Goal: Contribute content: Contribute content

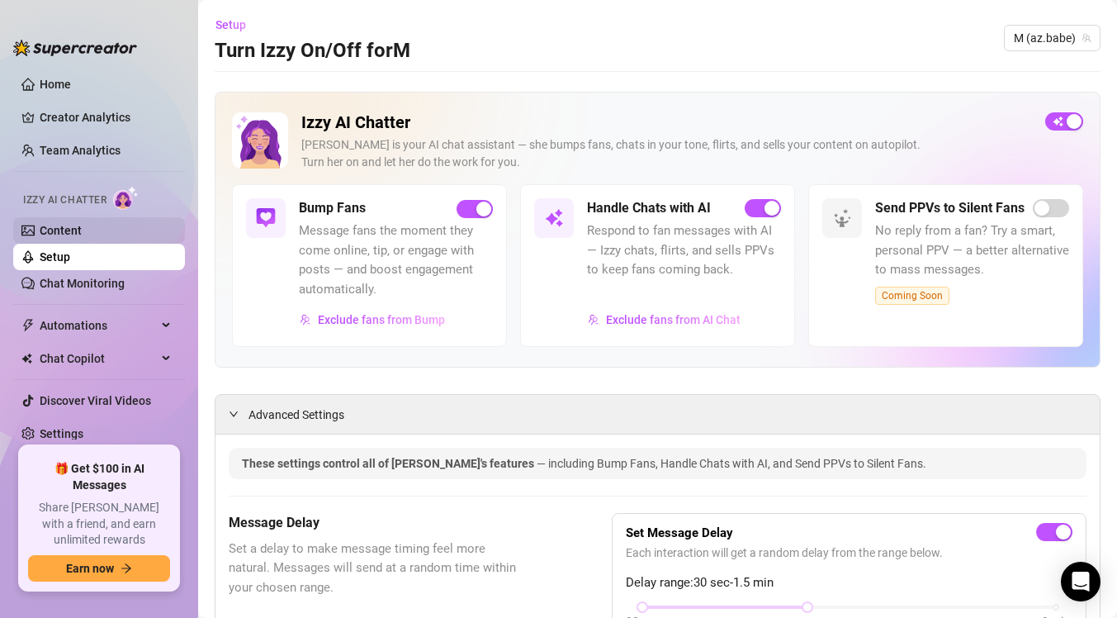
click at [49, 224] on link "Content" at bounding box center [61, 230] width 42 height 13
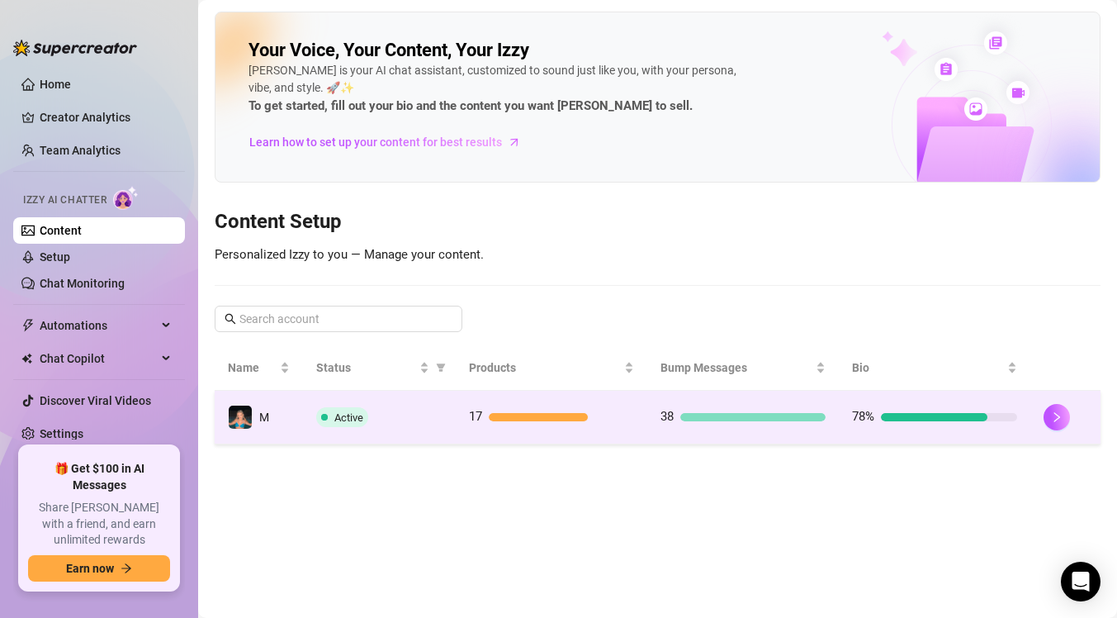
click at [451, 430] on td "Active" at bounding box center [379, 418] width 153 height 54
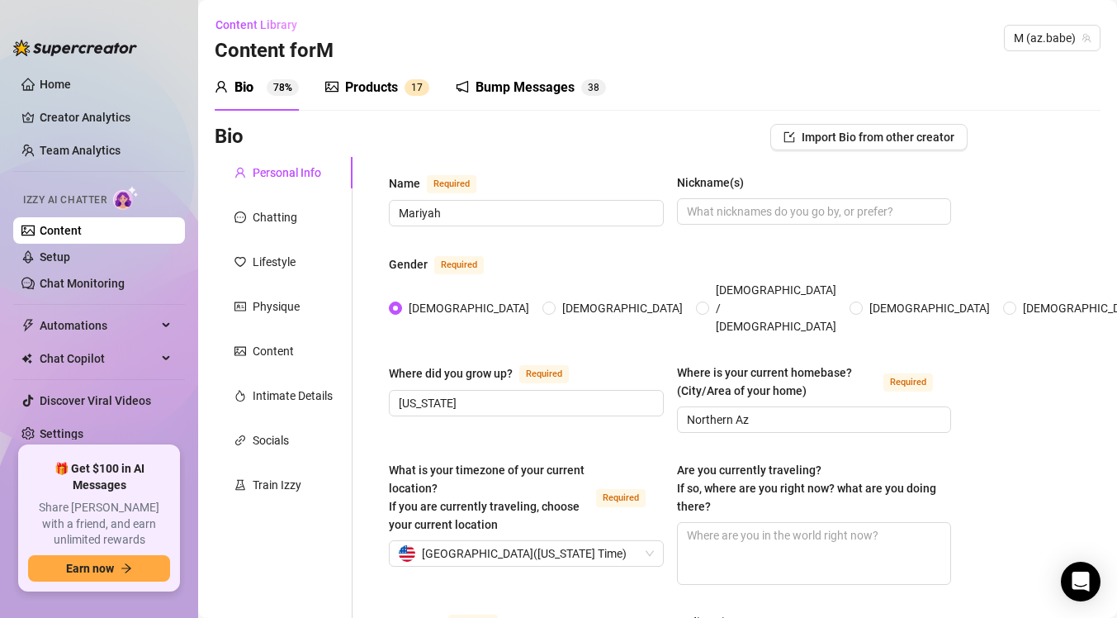
click at [363, 89] on div "Products" at bounding box center [371, 88] width 53 height 20
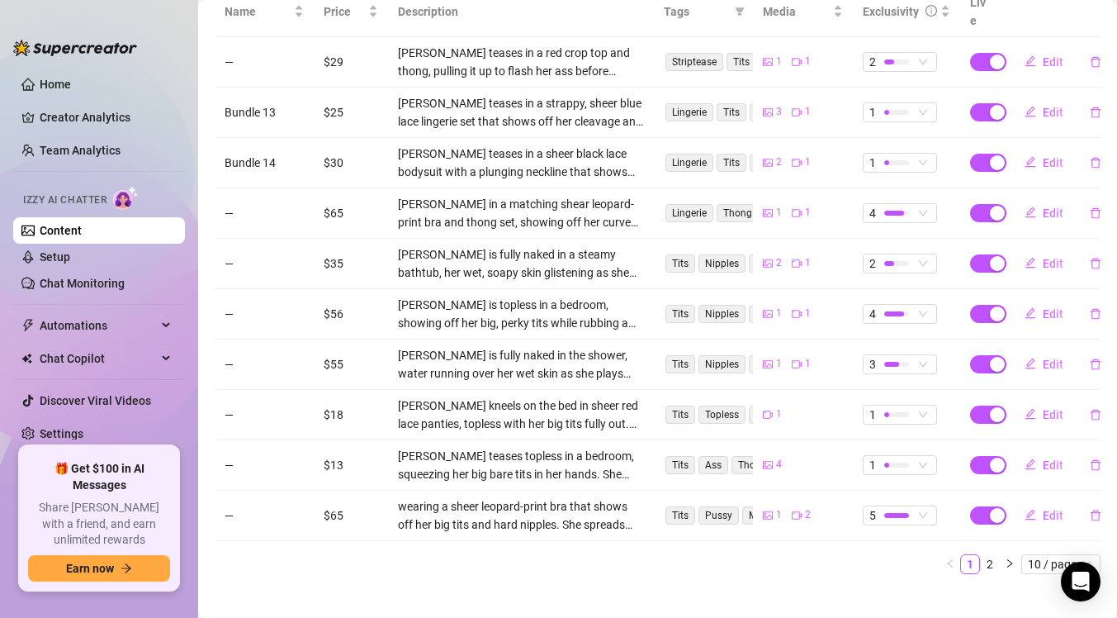
scroll to position [353, 0]
click at [984, 555] on link "2" at bounding box center [990, 564] width 18 height 18
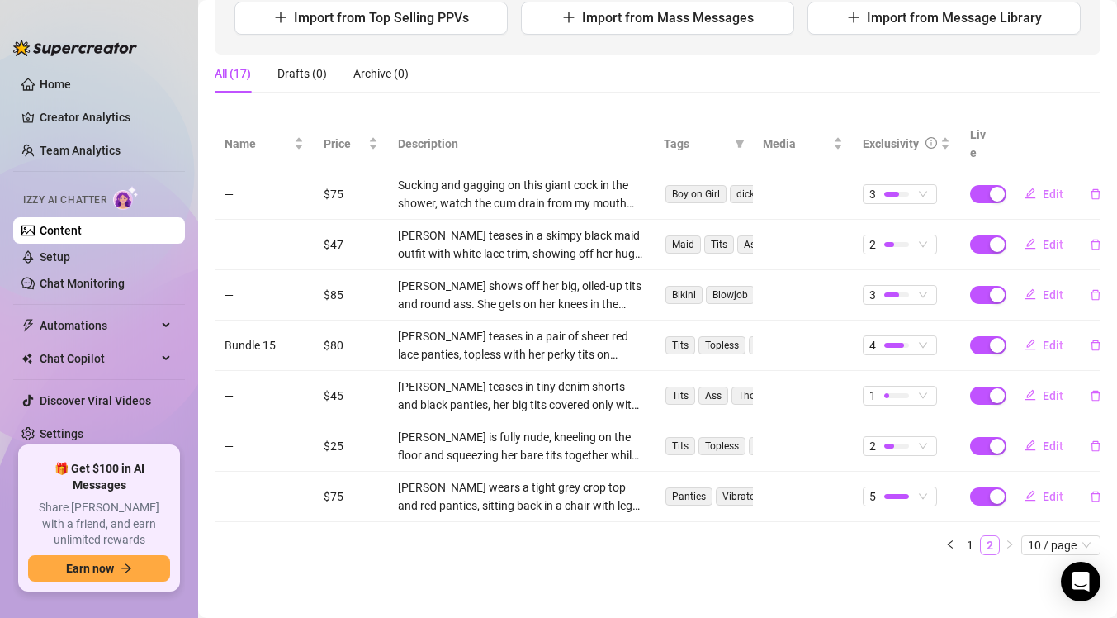
scroll to position [202, 0]
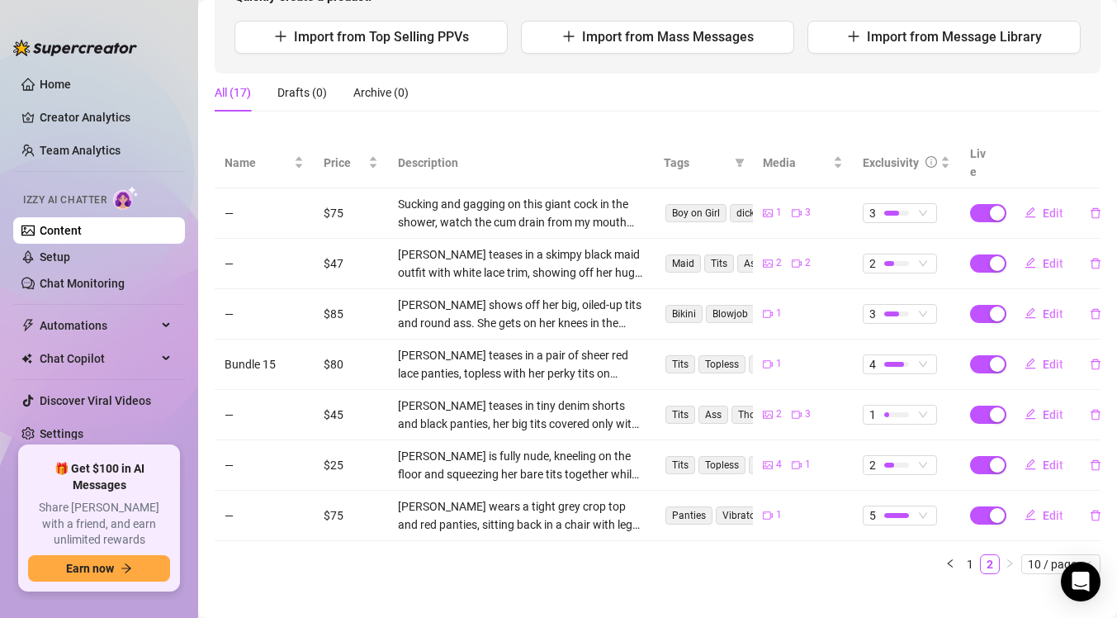
click at [230, 249] on td "—" at bounding box center [264, 264] width 99 height 50
click at [1051, 257] on span "Edit" at bounding box center [1053, 263] width 21 height 13
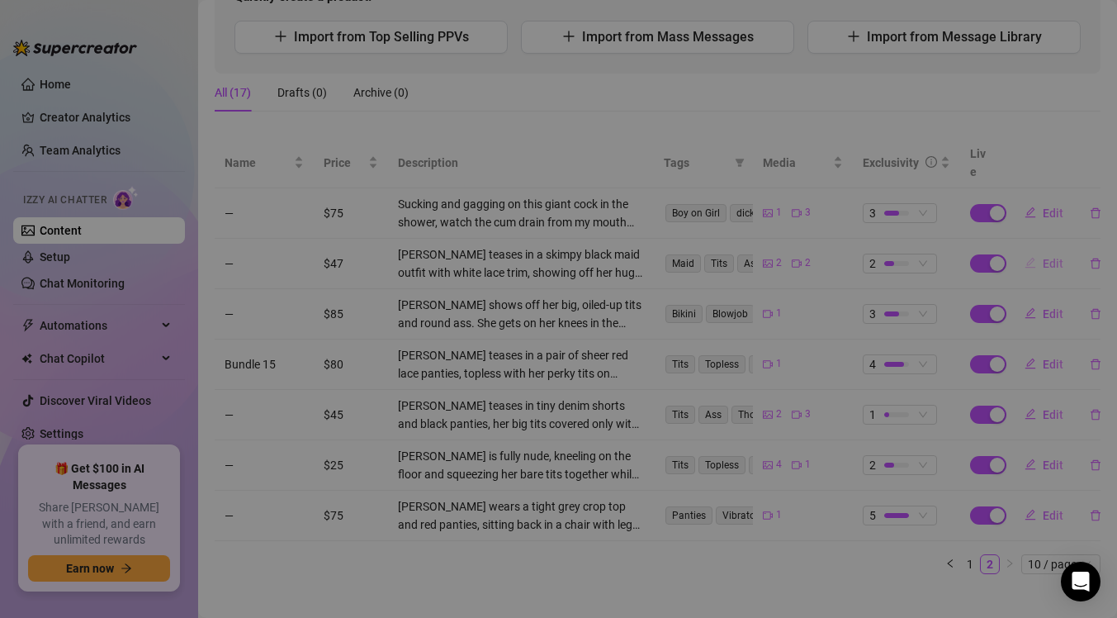
type textarea "would you let me clean your house in this naughty little maid outfit that is wa…"
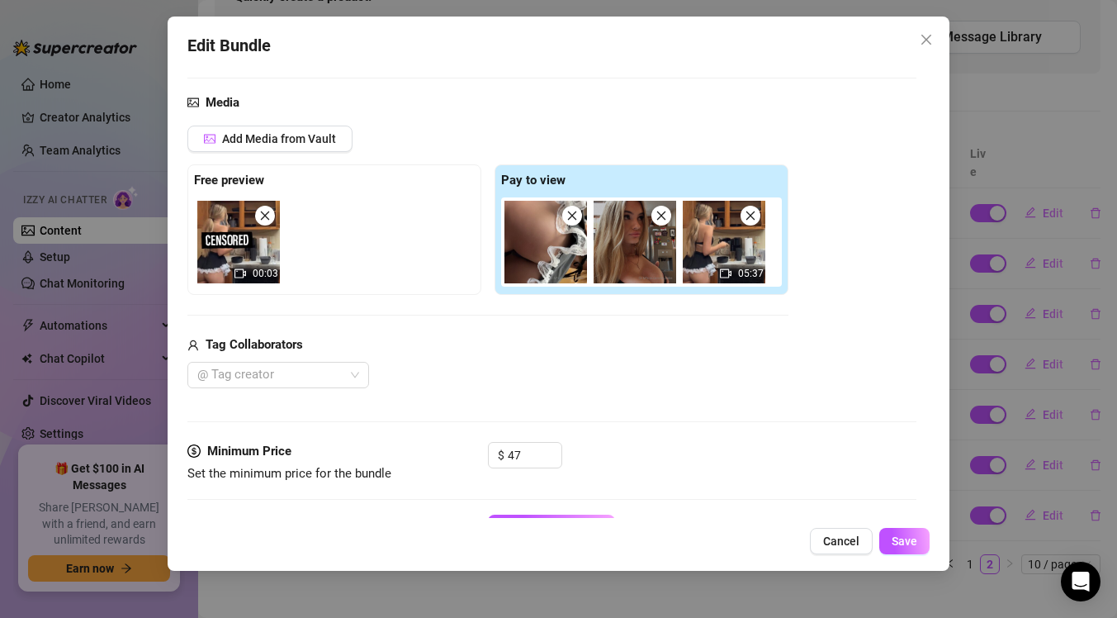
scroll to position [154, 0]
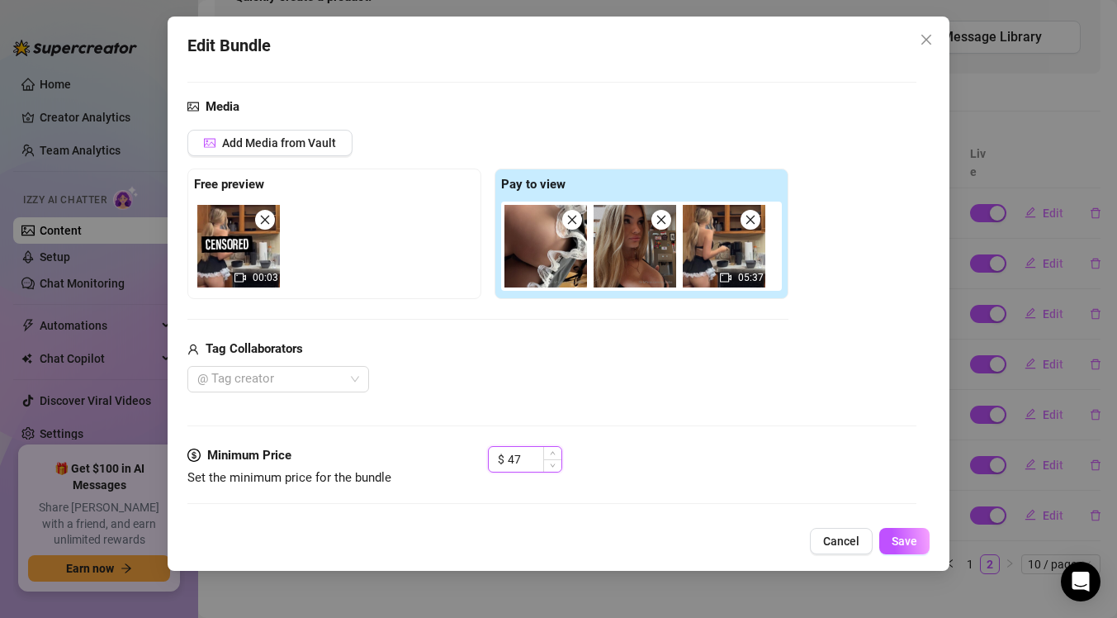
click at [528, 458] on input "47" at bounding box center [535, 459] width 54 height 25
type input "45"
click at [492, 281] on div "Free preview 00:03 Pay to view 05:37" at bounding box center [487, 233] width 601 height 130
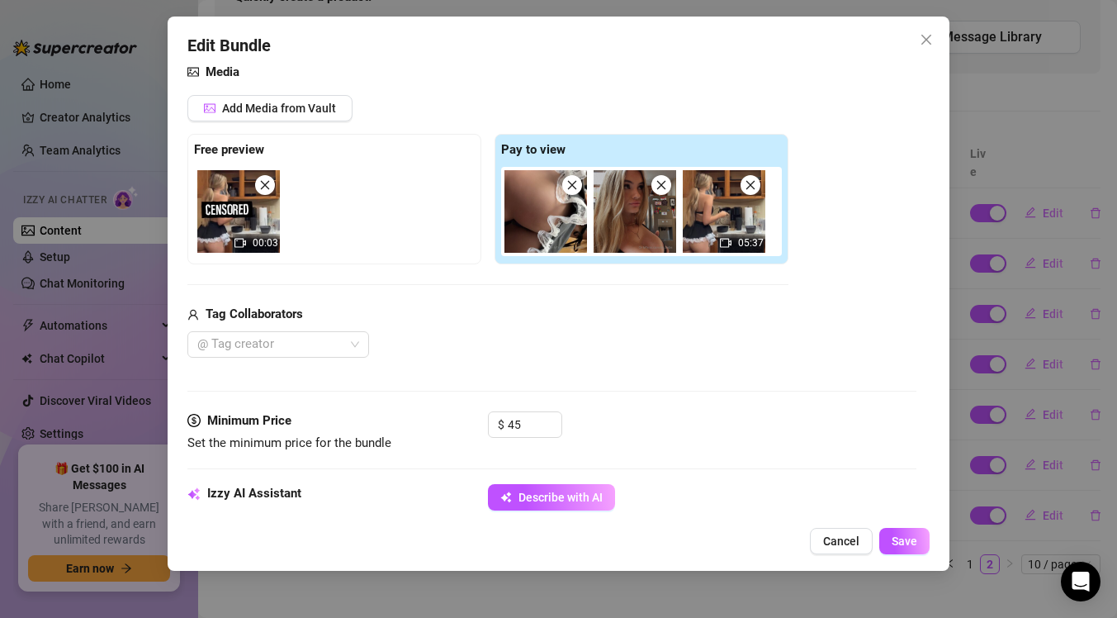
scroll to position [0, 0]
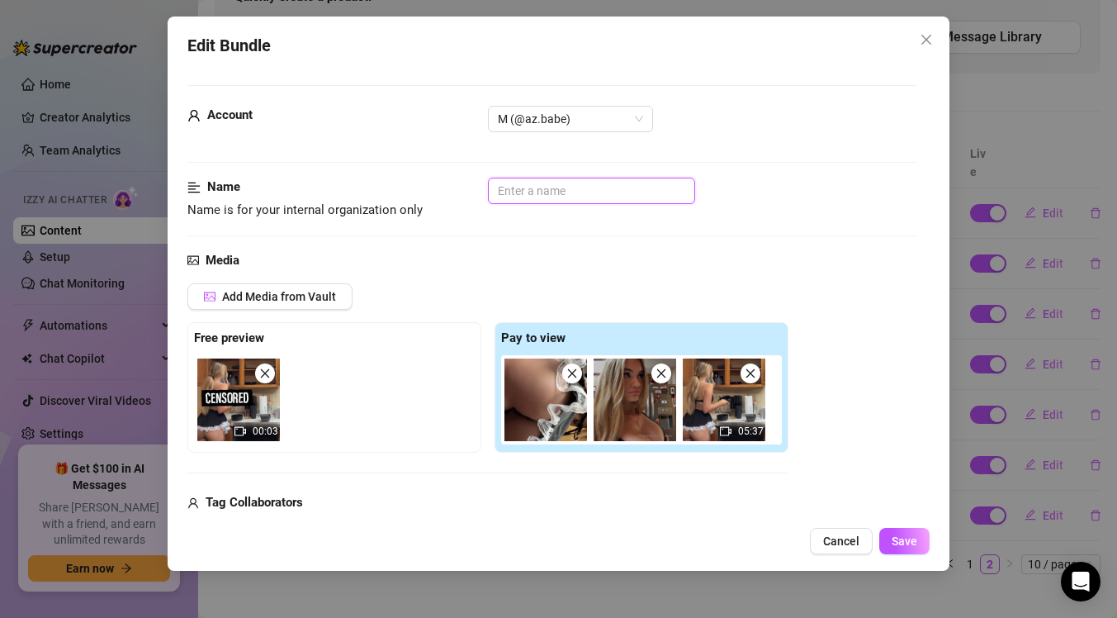
click at [522, 189] on input "text" at bounding box center [591, 191] width 207 height 26
type input "Maid"
click at [901, 545] on span "Save" at bounding box center [905, 540] width 26 height 13
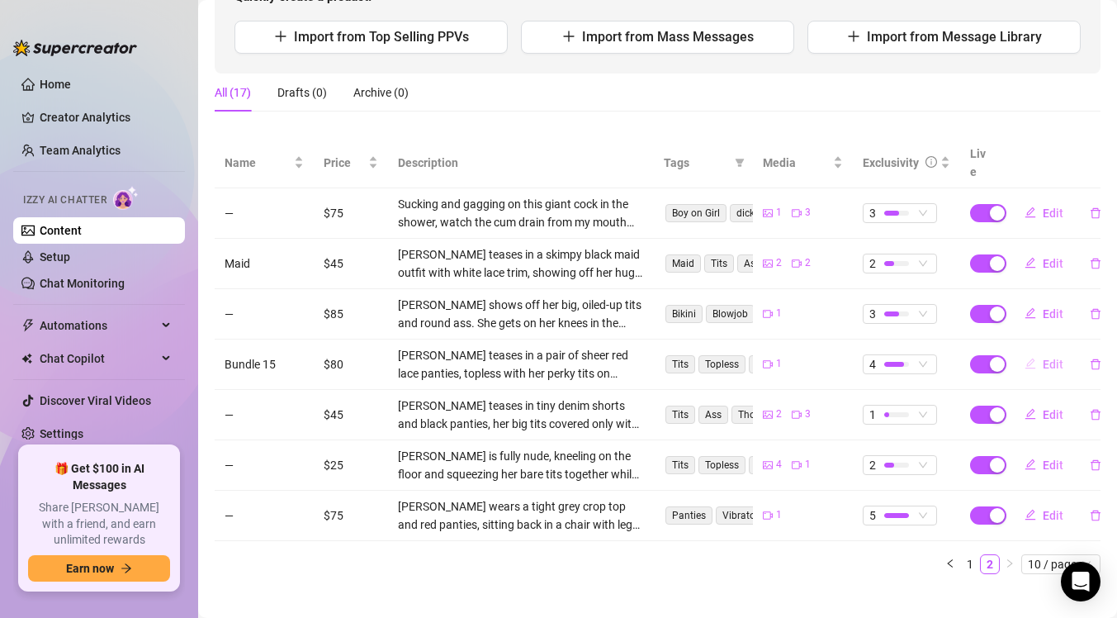
click at [1053, 358] on span "Edit" at bounding box center [1053, 364] width 21 height 13
type textarea "Youre going to love this, shaking ass, sexual talking, getting titty fucked. Wh…"
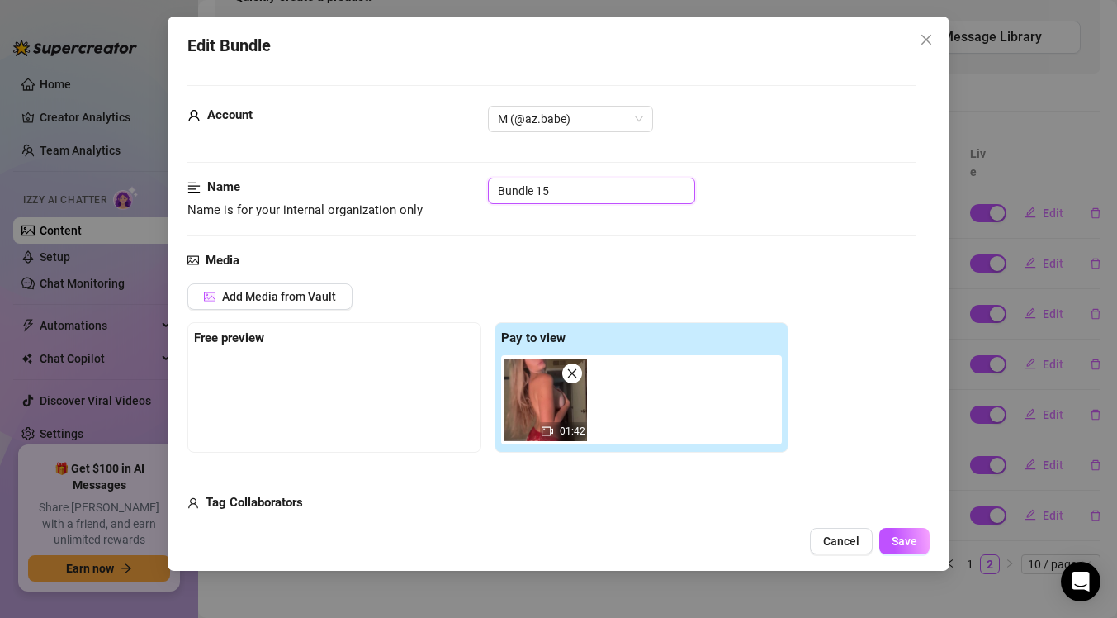
drag, startPoint x: 567, startPoint y: 197, endPoint x: 482, endPoint y: 196, distance: 85.1
click at [482, 196] on div "Name Name is for your internal organization only Bundle 15" at bounding box center [551, 199] width 729 height 42
type input "Titty fuck with cucumber"
click at [904, 534] on button "Save" at bounding box center [904, 541] width 50 height 26
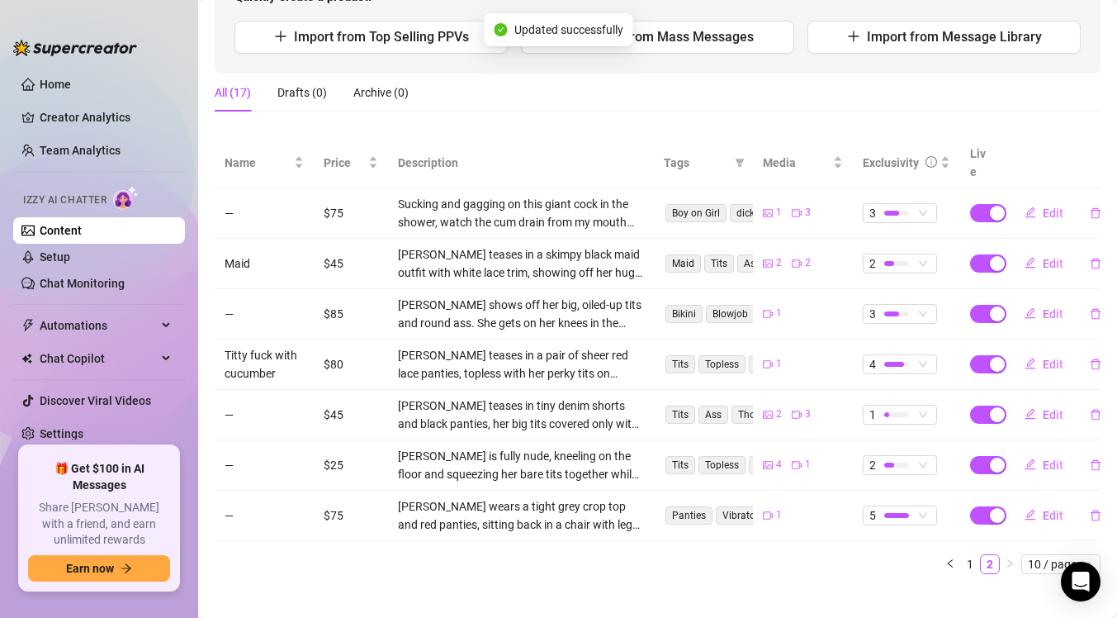
click at [510, 346] on div "[PERSON_NAME] teases in a pair of sheer red lace panties, topless with her perk…" at bounding box center [521, 364] width 246 height 36
click at [1053, 358] on span "Edit" at bounding box center [1053, 364] width 21 height 13
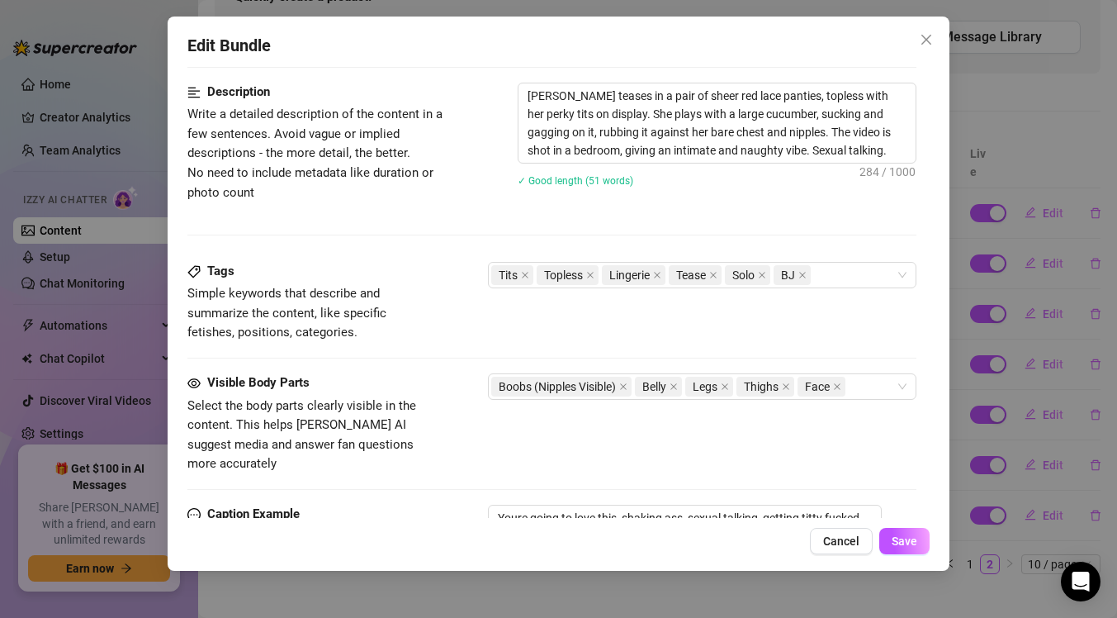
scroll to position [666, 0]
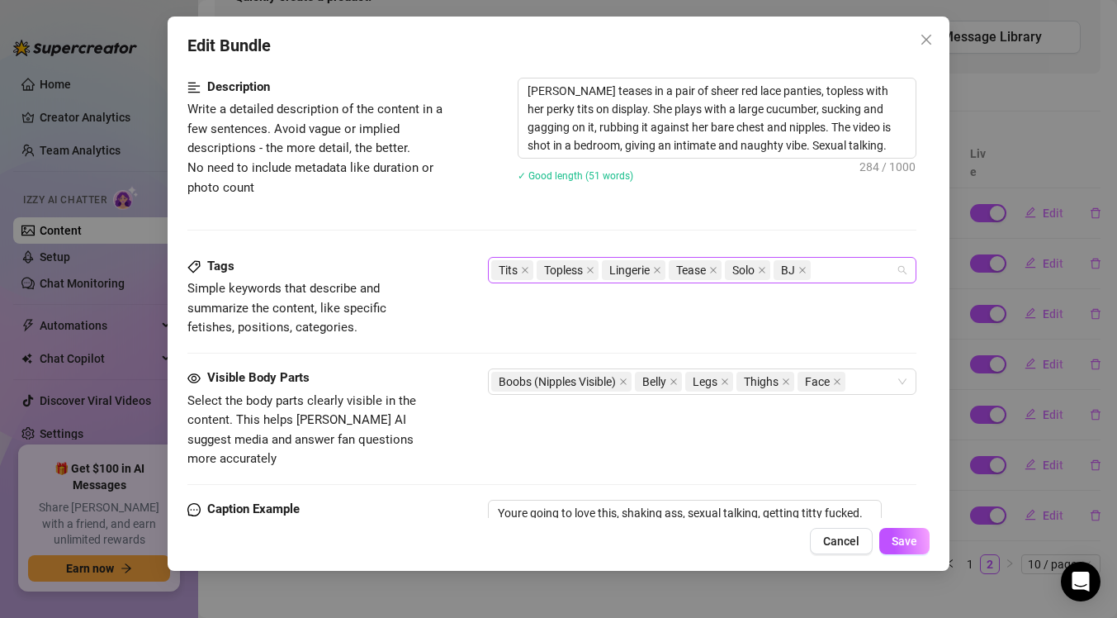
click at [835, 274] on div "Tits Topless Lingerie Tease Solo BJ" at bounding box center [693, 269] width 405 height 23
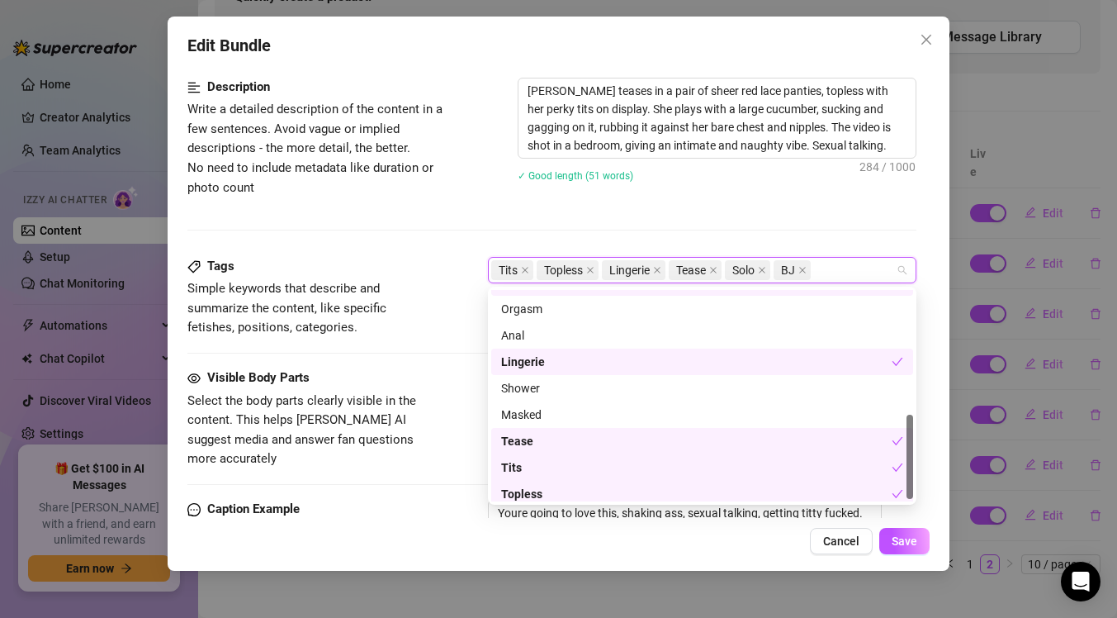
scroll to position [310, 0]
click at [705, 443] on div "Tease" at bounding box center [696, 442] width 391 height 18
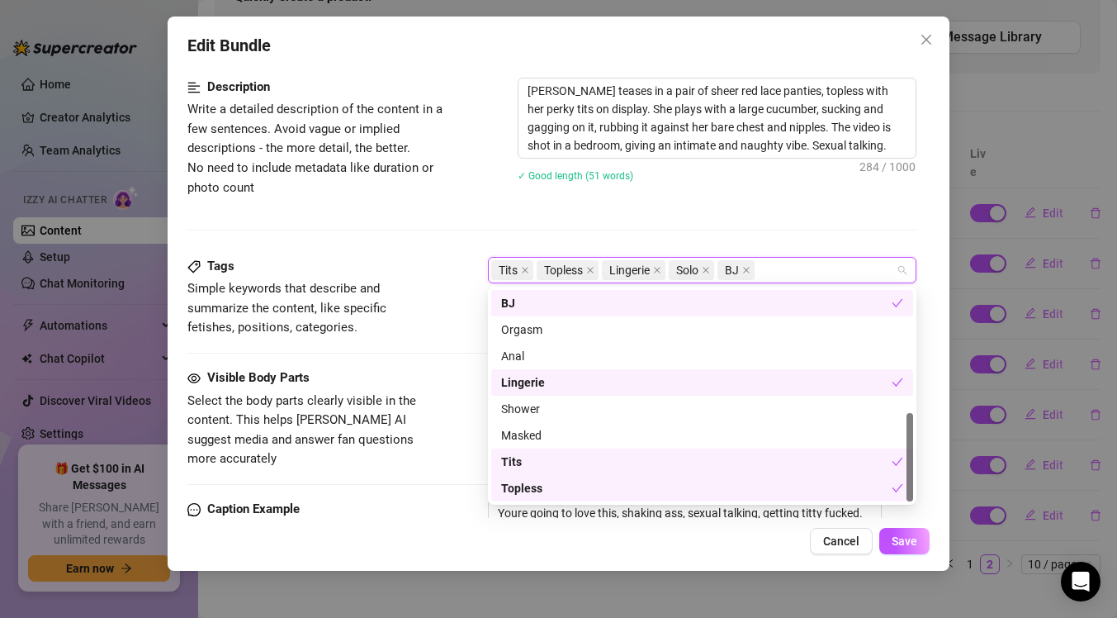
click at [804, 223] on div "Description Write a detailed description of the content in a few sentences. Avo…" at bounding box center [551, 167] width 729 height 179
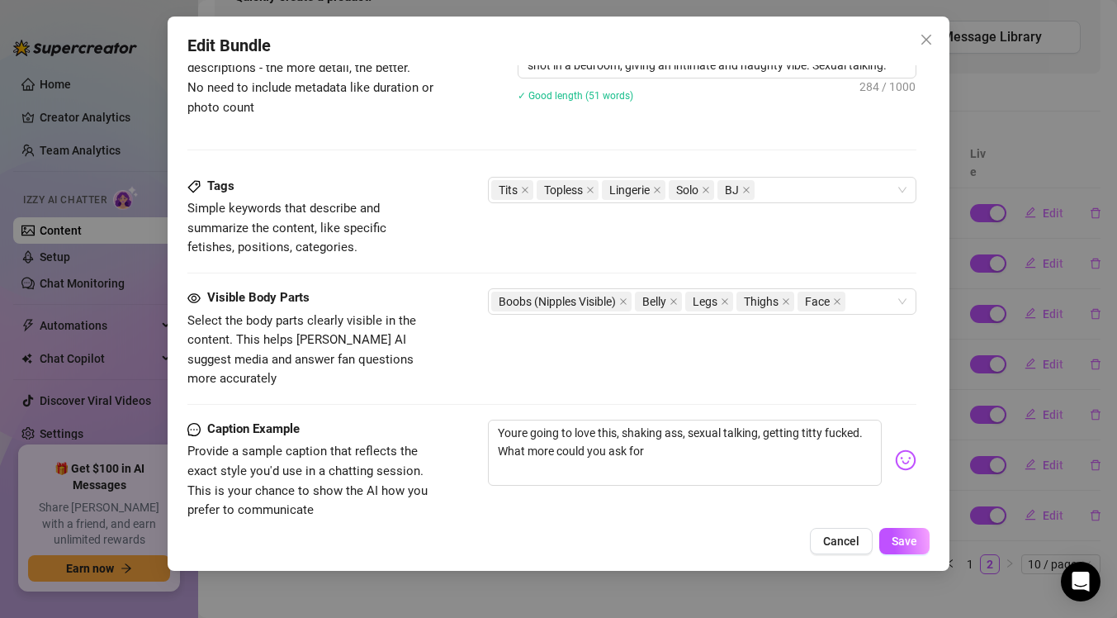
scroll to position [767, 0]
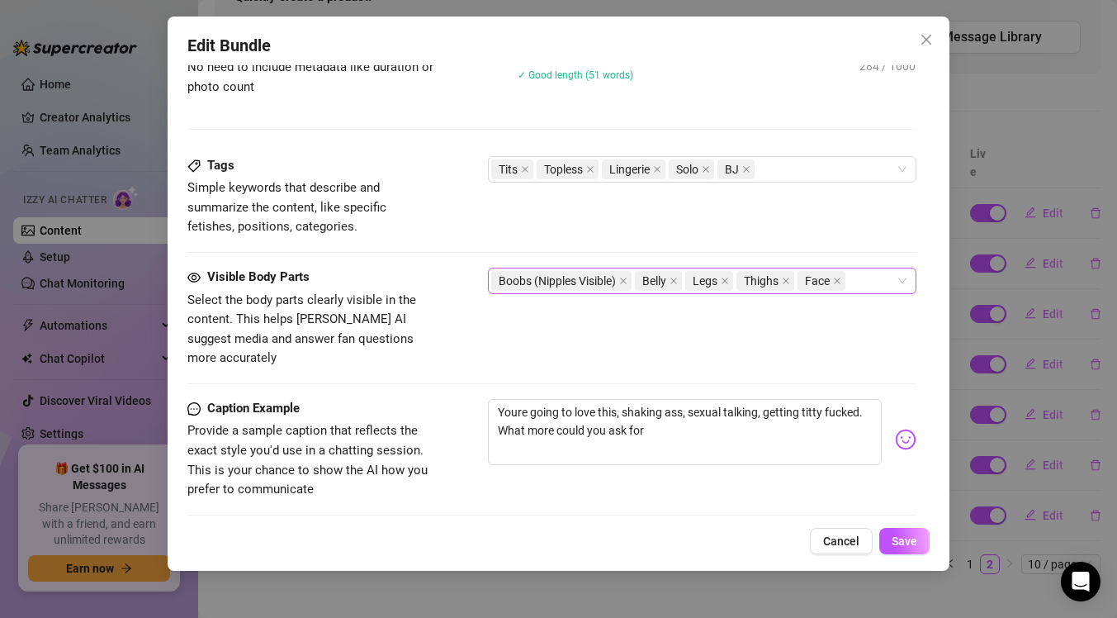
click at [864, 279] on div "Boobs (Nipples Visible) Belly Legs Thighs Face" at bounding box center [693, 280] width 405 height 23
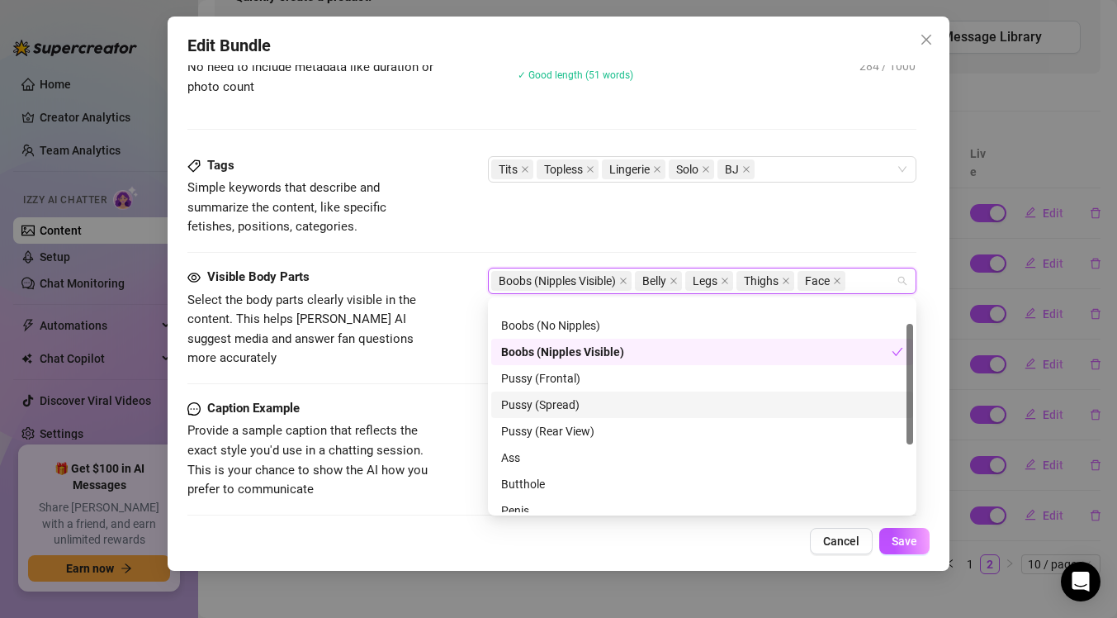
scroll to position [0, 0]
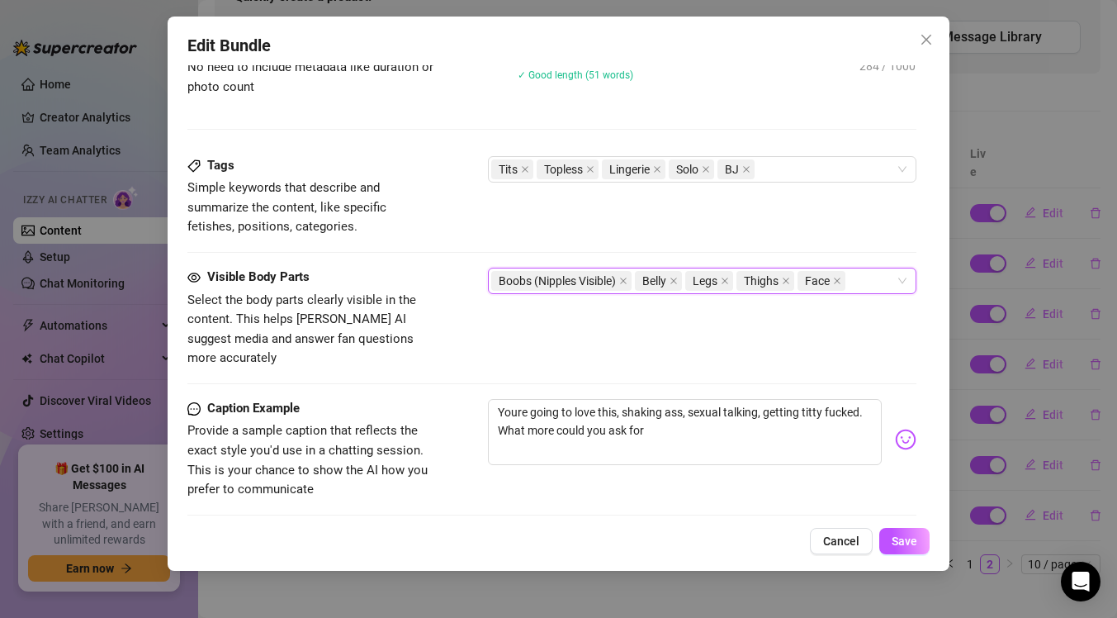
click at [734, 237] on div "Tags Simple keywords that describe and summarize the content, like specific fet…" at bounding box center [551, 211] width 729 height 111
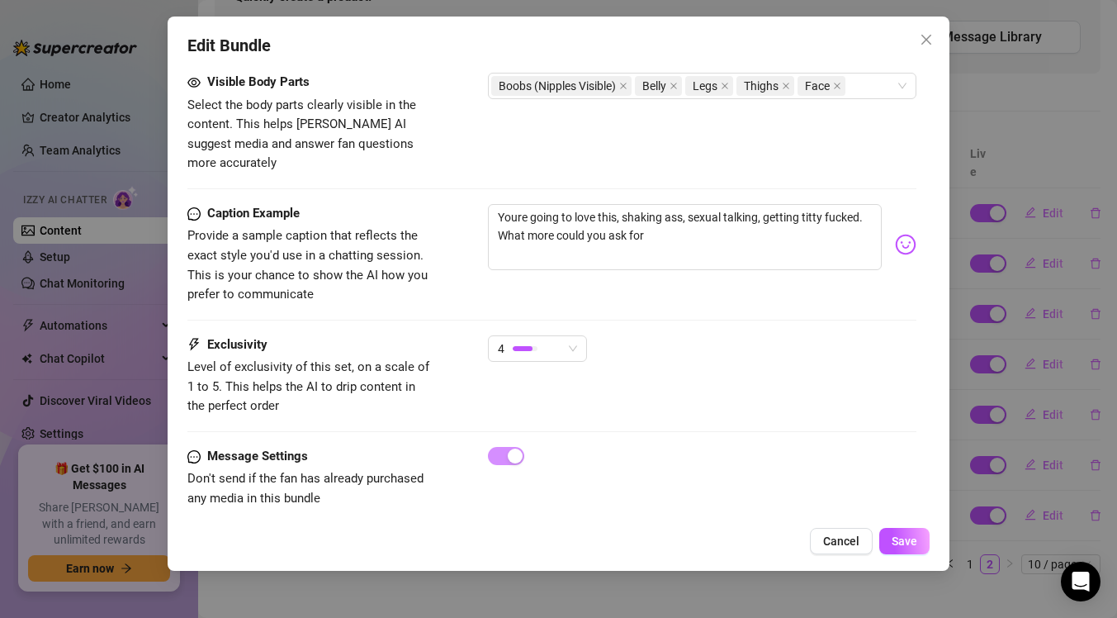
scroll to position [964, 0]
click at [685, 222] on textarea "Youre going to love this, shaking ass, sexual talking, getting titty fucked. Wh…" at bounding box center [685, 235] width 394 height 66
click at [912, 544] on span "Save" at bounding box center [905, 540] width 26 height 13
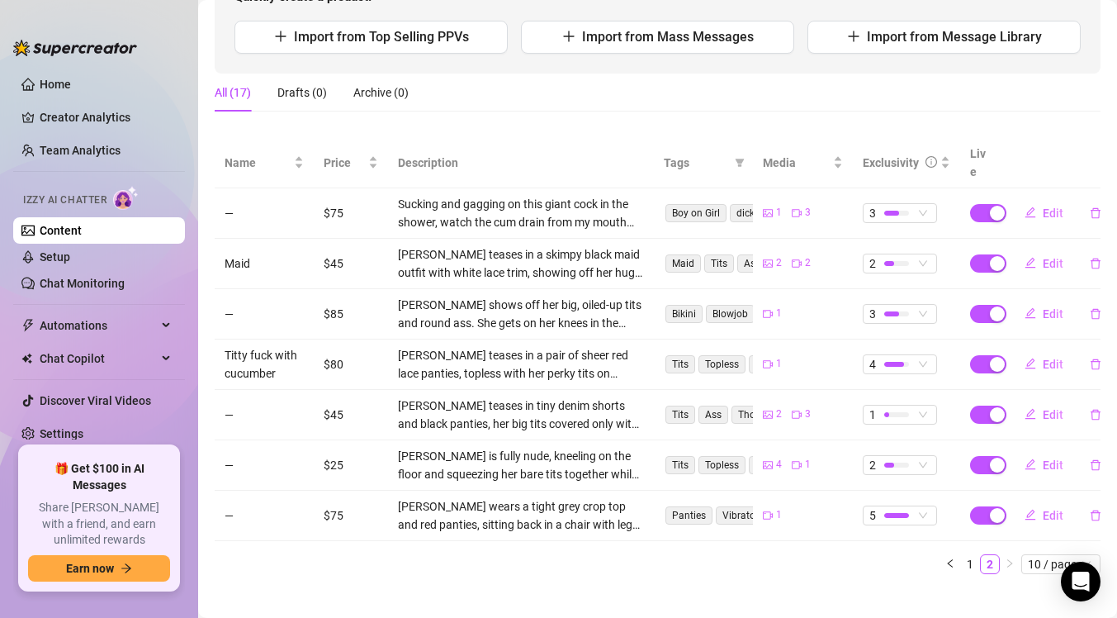
click at [334, 447] on td "$25" at bounding box center [351, 465] width 74 height 50
click at [1038, 452] on button "Edit" at bounding box center [1044, 465] width 65 height 26
type textarea "Opening real wide for you now daddy 👅💦 I’m ready for your giant load 🥵"
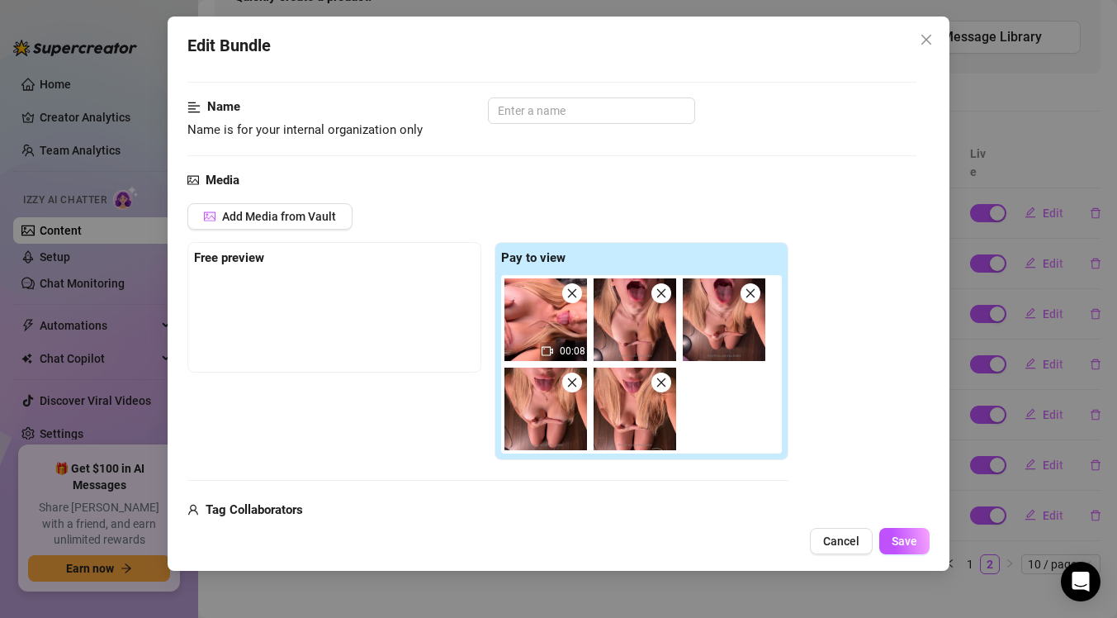
scroll to position [84, 0]
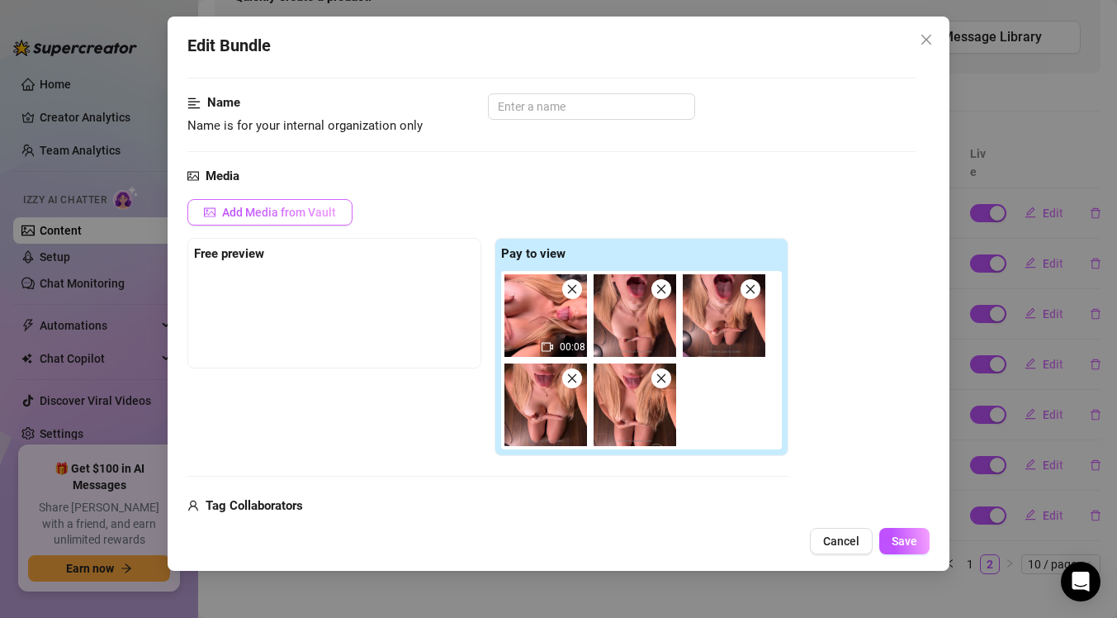
click at [309, 206] on span "Add Media from Vault" at bounding box center [279, 212] width 114 height 13
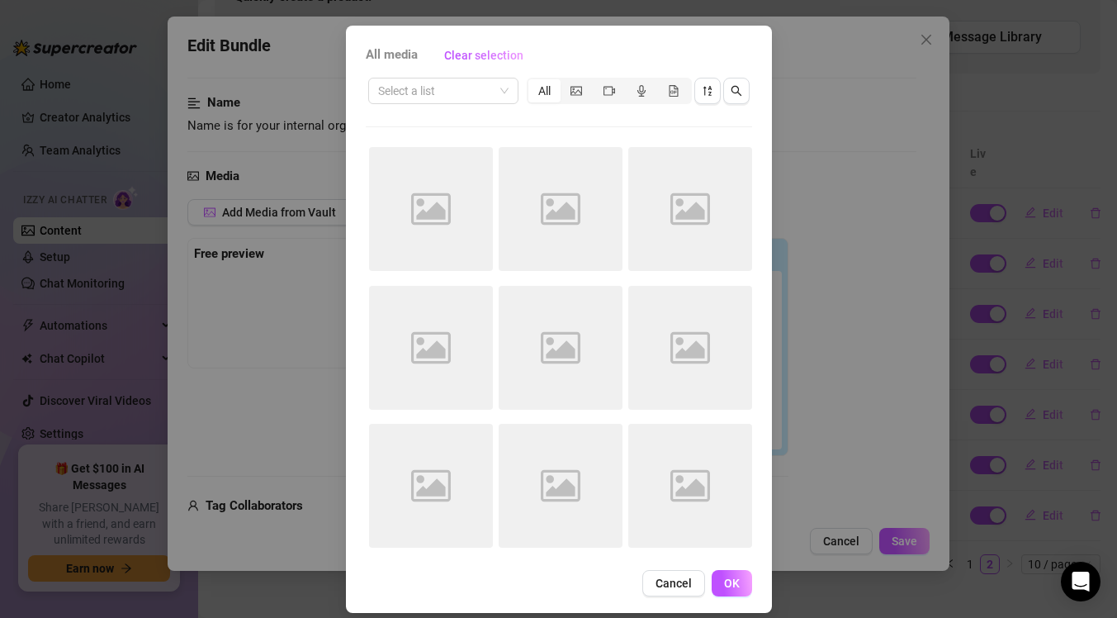
scroll to position [0, 0]
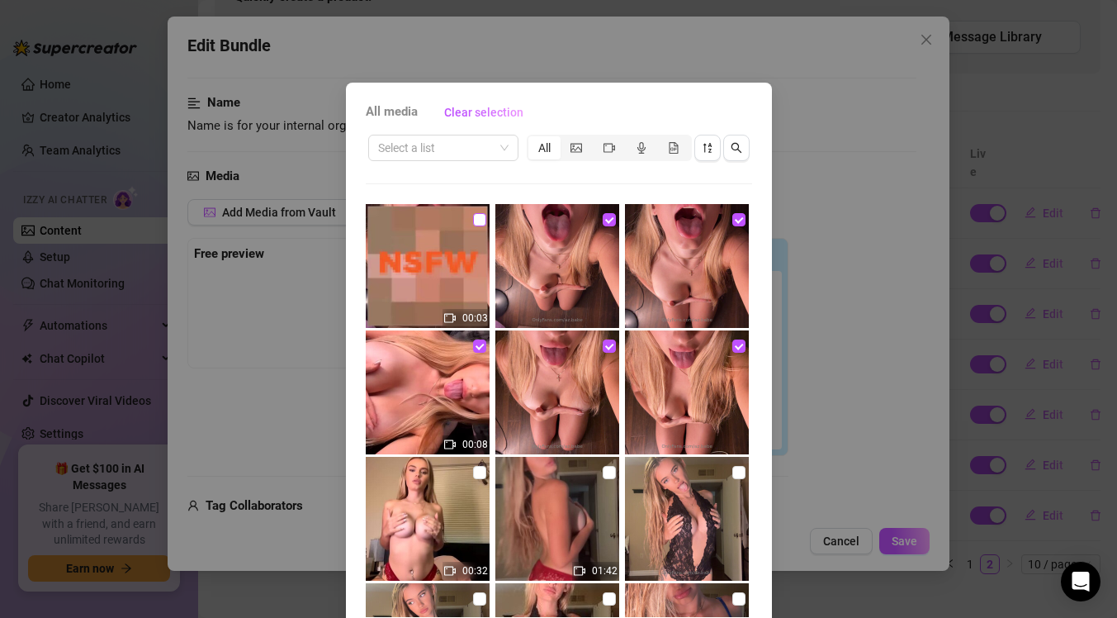
click at [476, 220] on input "checkbox" at bounding box center [479, 219] width 13 height 13
checkbox input "true"
click at [810, 361] on div "All media Clear selection Select a list All 00:03 00:08 00:32 01:42 00:48 00:46…" at bounding box center [558, 309] width 1117 height 618
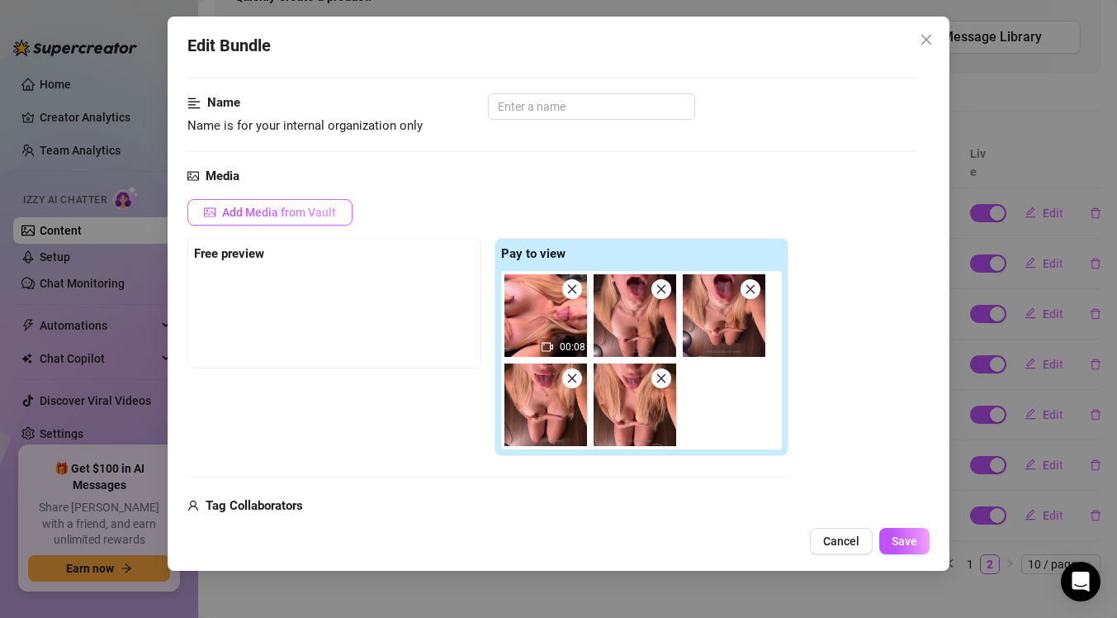
click at [300, 217] on span "Add Media from Vault" at bounding box center [279, 212] width 114 height 13
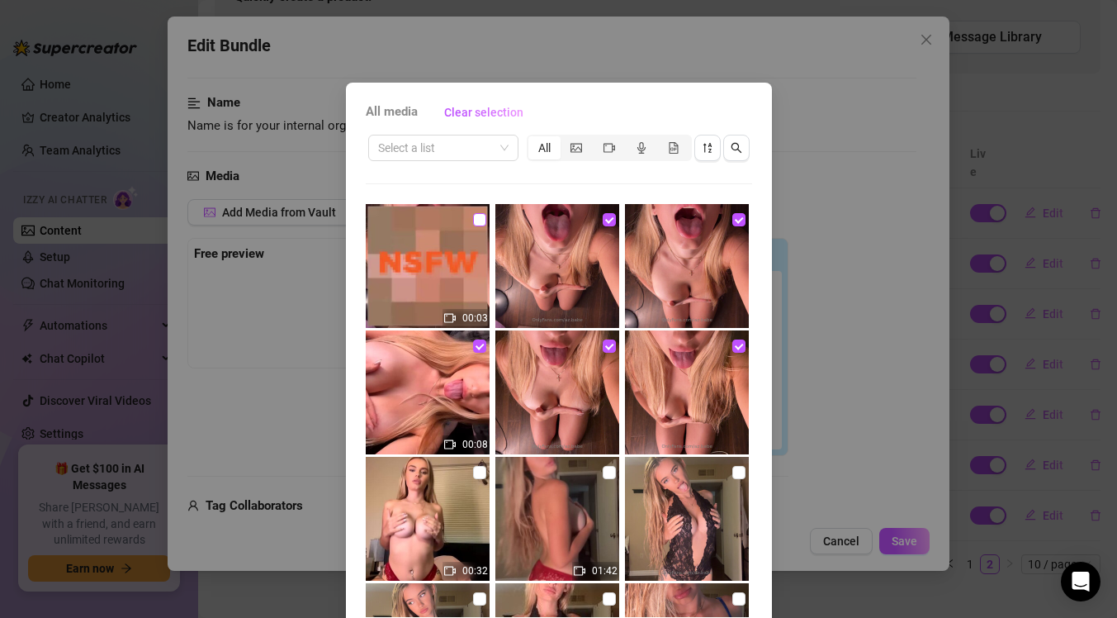
click at [477, 224] on input "checkbox" at bounding box center [479, 219] width 13 height 13
checkbox input "true"
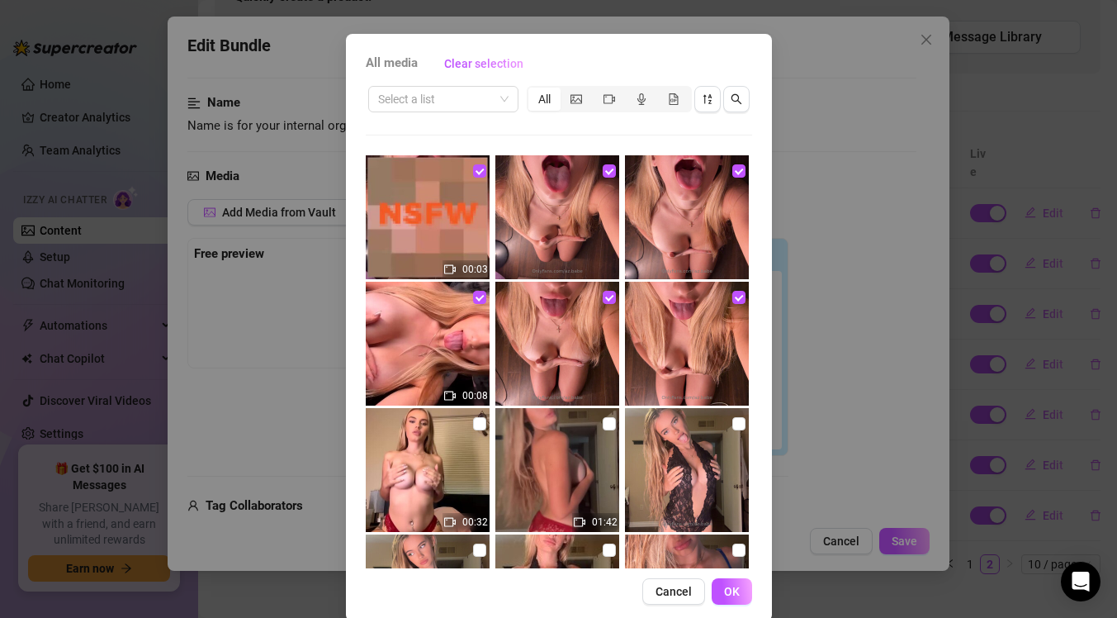
scroll to position [72, 0]
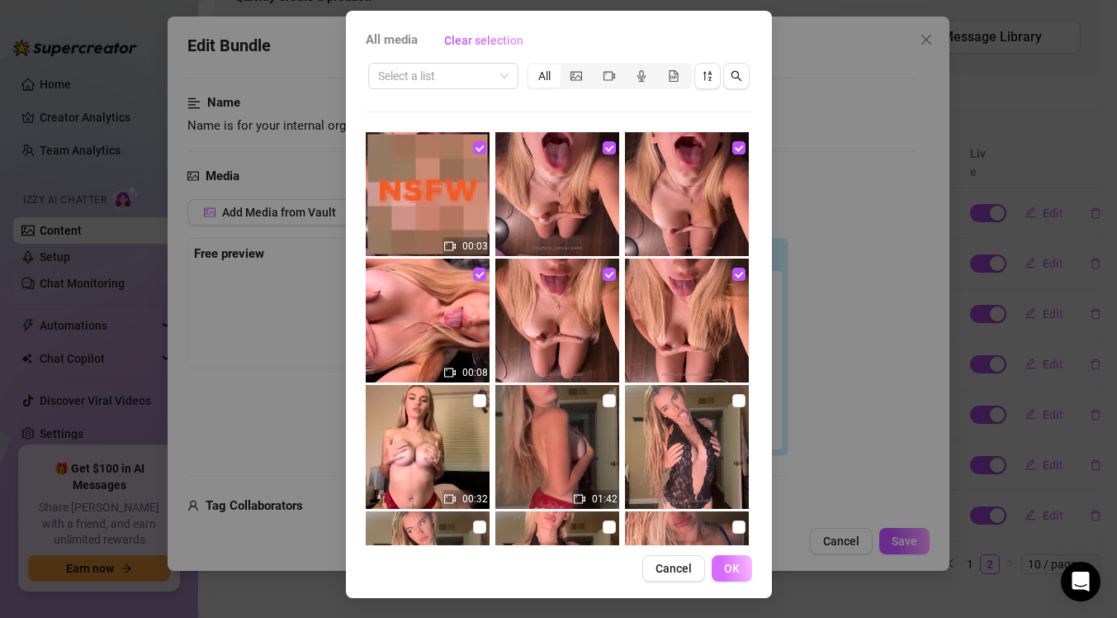
click at [731, 569] on span "OK" at bounding box center [732, 568] width 16 height 13
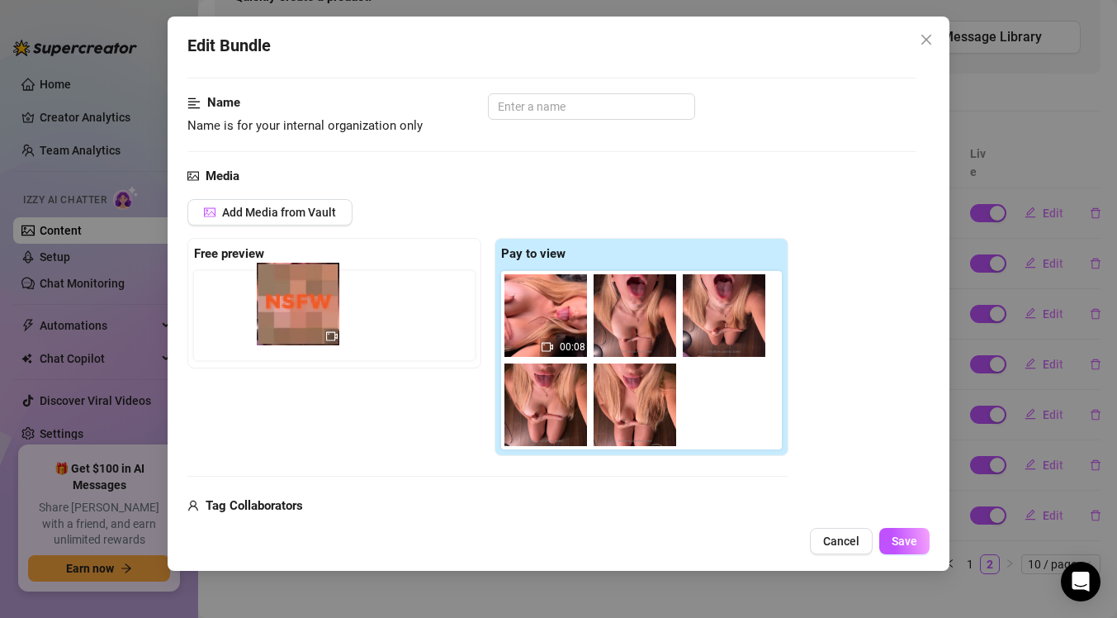
drag, startPoint x: 709, startPoint y: 387, endPoint x: 275, endPoint y: 289, distance: 445.3
click at [275, 288] on div "Free preview Pay to view 00:08" at bounding box center [487, 347] width 601 height 218
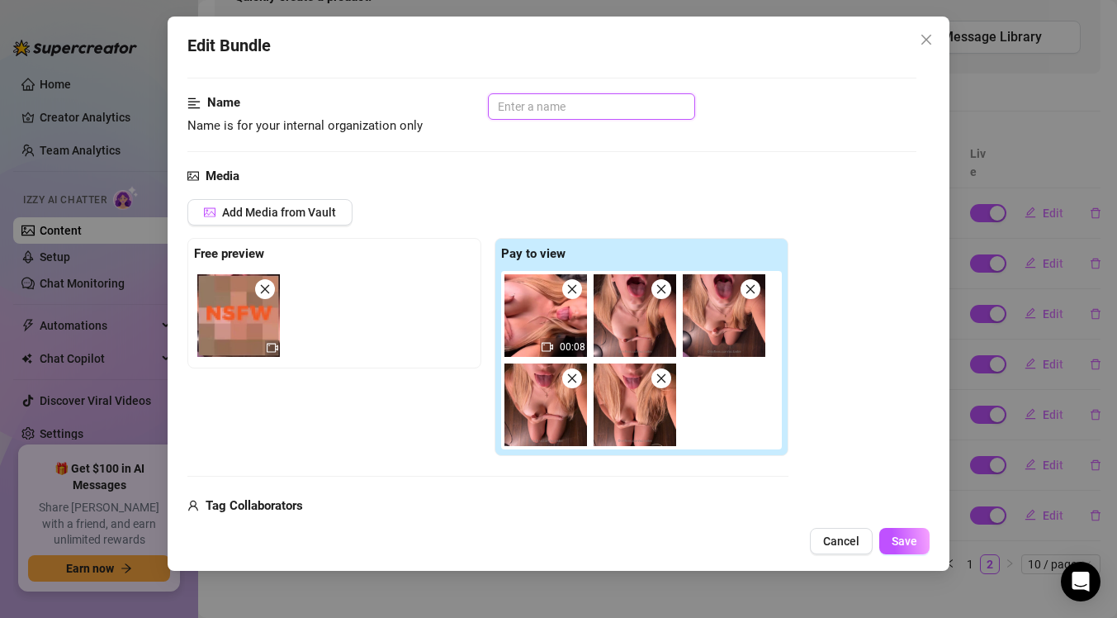
click at [588, 112] on input "text" at bounding box center [591, 106] width 207 height 26
type input "On knees mouth open"
click at [903, 537] on span "Save" at bounding box center [905, 540] width 26 height 13
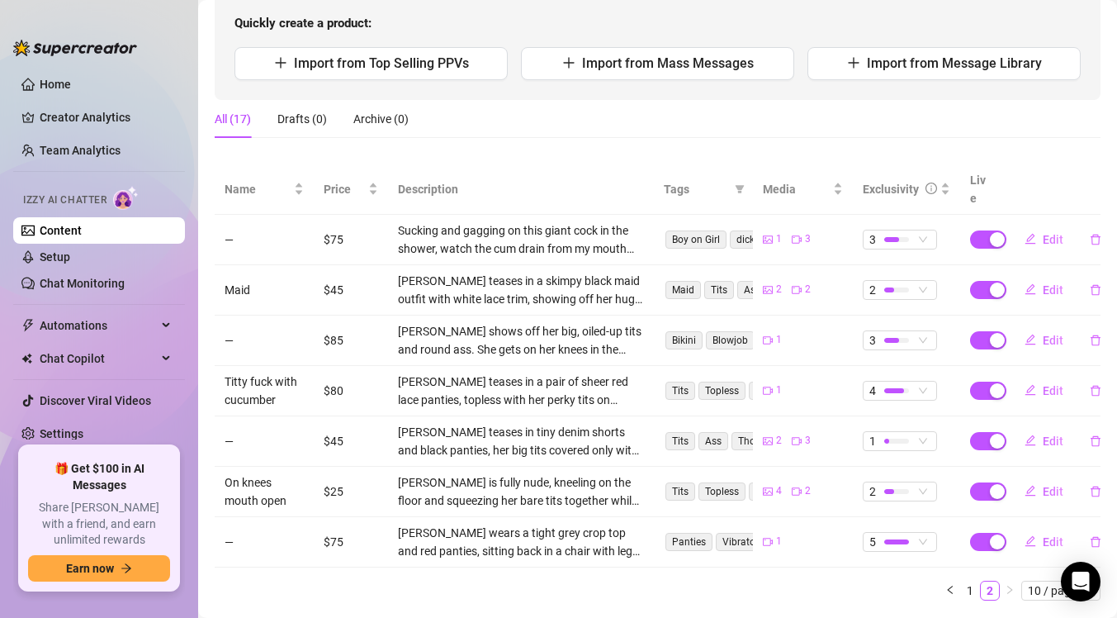
scroll to position [202, 0]
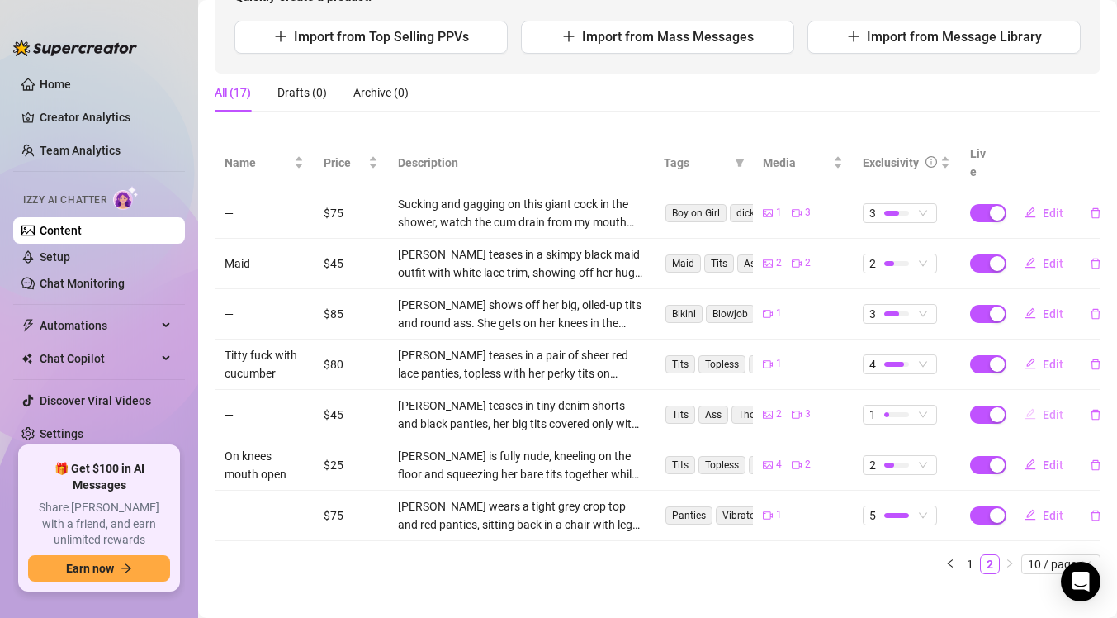
click at [1051, 403] on button "Edit" at bounding box center [1044, 414] width 65 height 26
type textarea "Nakey Painting 🖼️🫣 You didn’t know you absolutely needed this 🥵 💦 Have fun erup…"
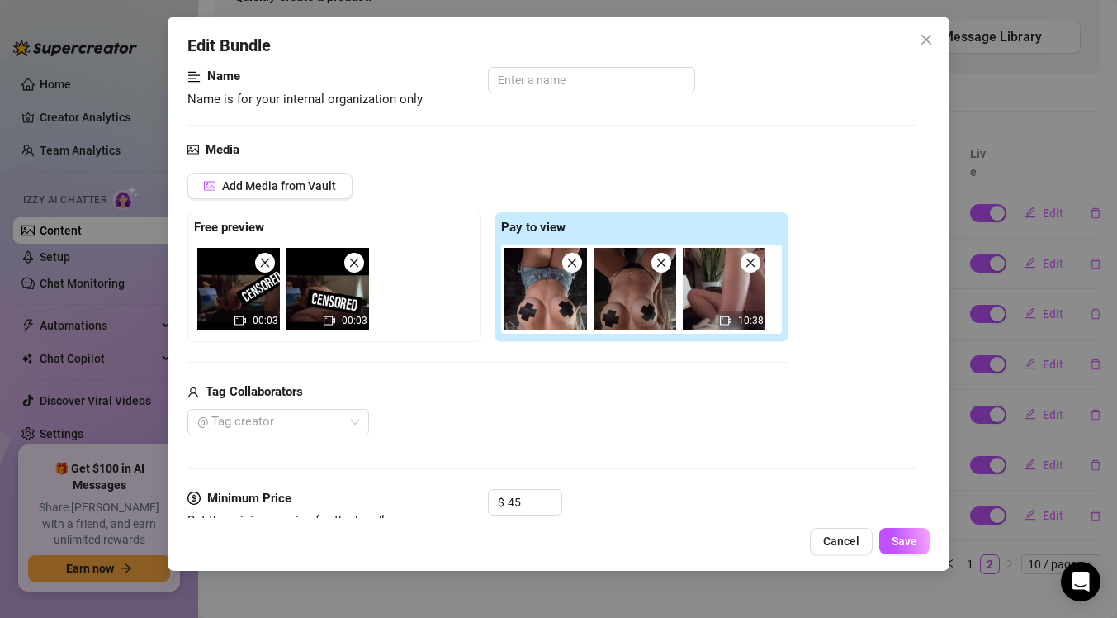
scroll to position [87, 0]
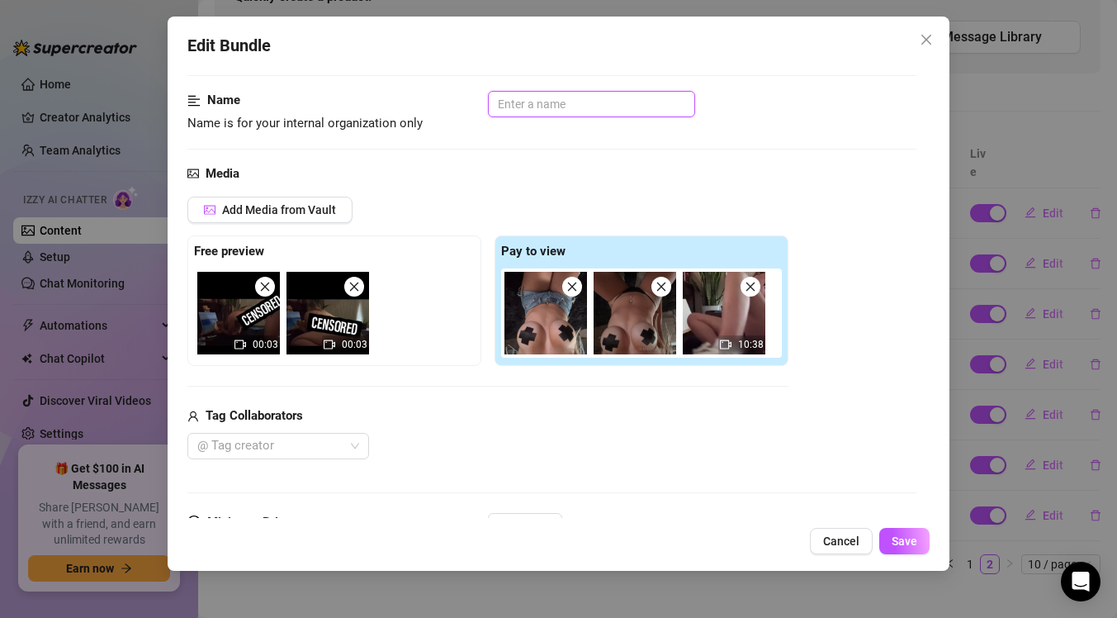
click at [650, 112] on input "text" at bounding box center [591, 104] width 207 height 26
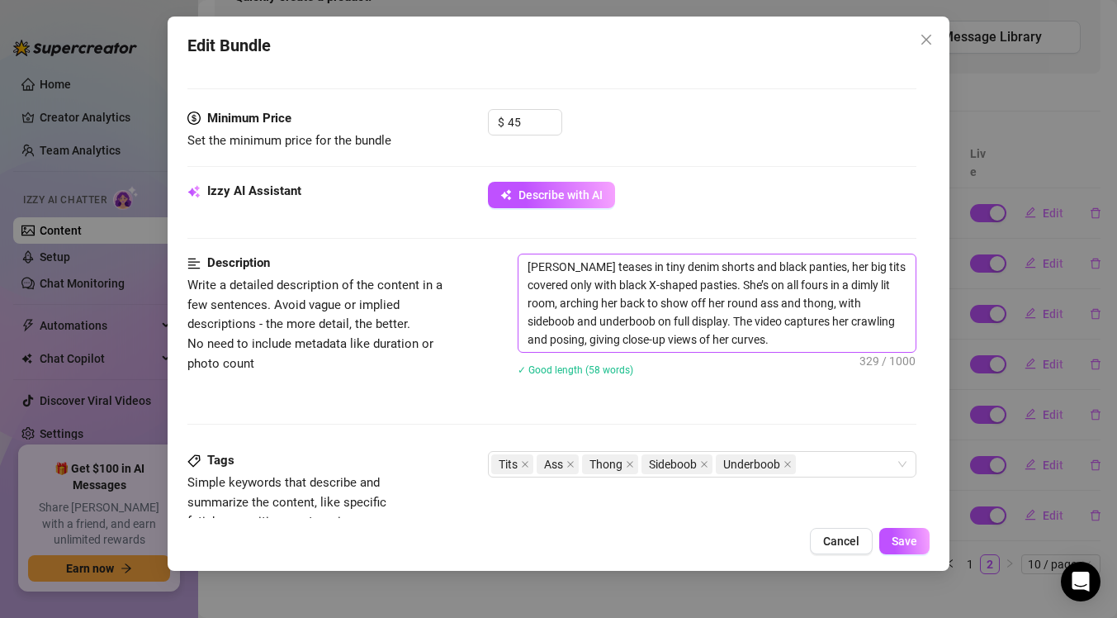
scroll to position [493, 0]
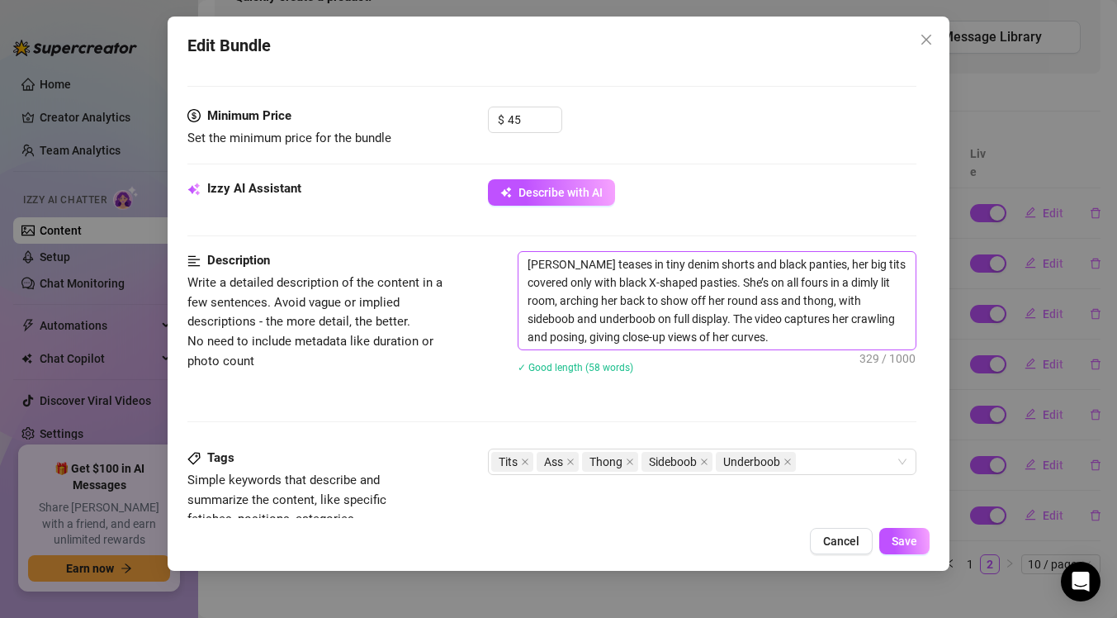
type input "Naked painting"
click at [780, 329] on textarea "[PERSON_NAME] teases in tiny denim shorts and black panties, her big tits cover…" at bounding box center [717, 300] width 397 height 97
type textarea "[PERSON_NAME] teases in tiny denim shorts and black panties, her big tits cover…"
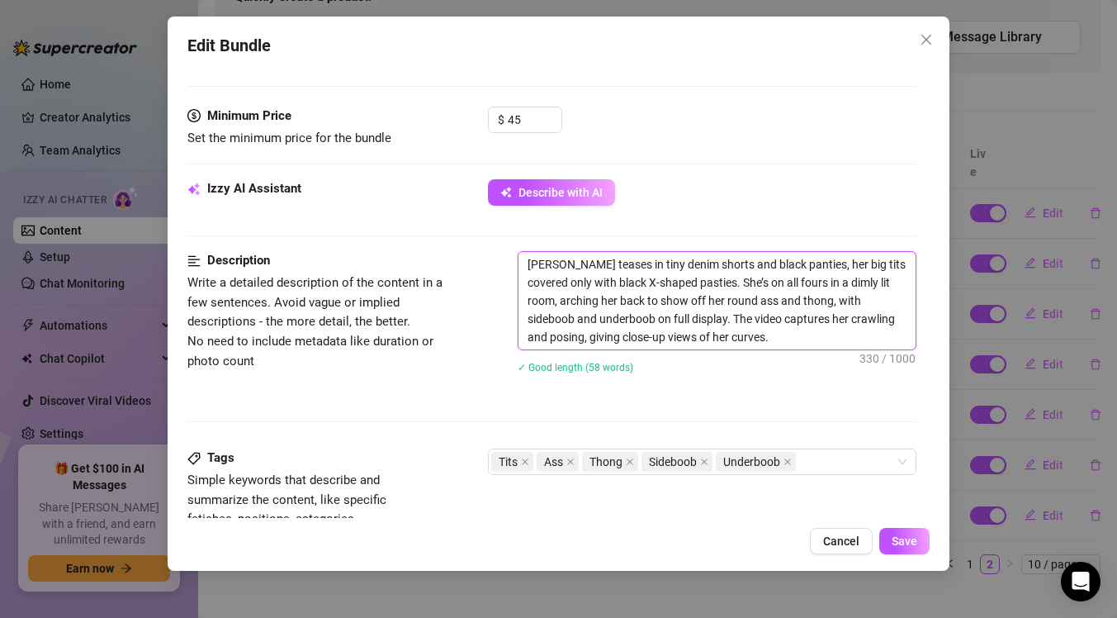
type textarea "[PERSON_NAME] teases in tiny denim shorts and black panties, her big tits cover…"
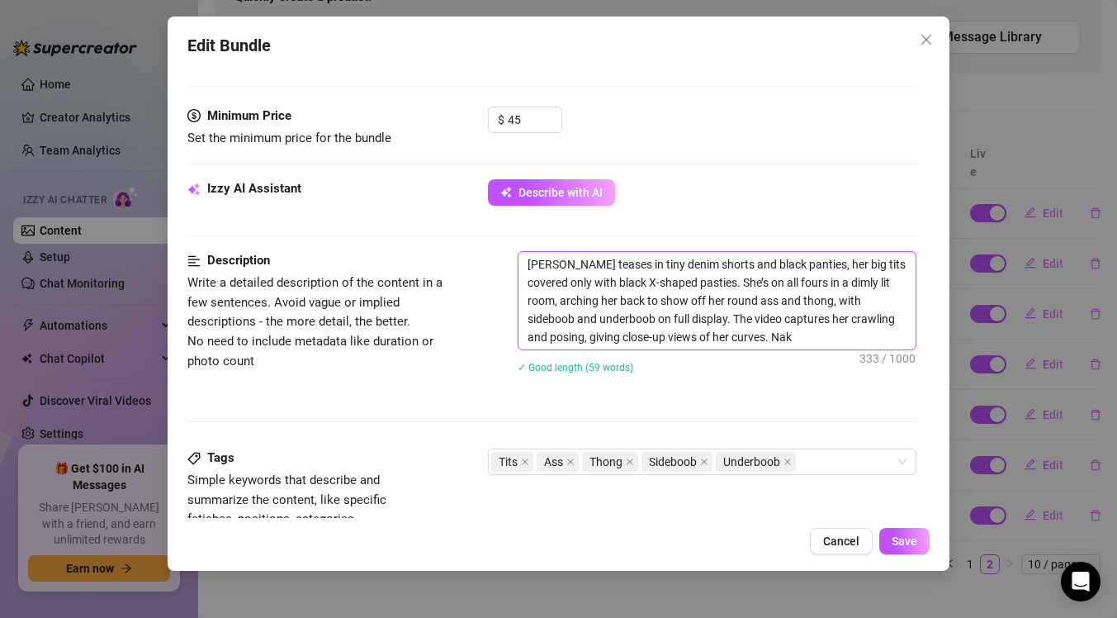
type textarea "[PERSON_NAME] teases in tiny denim shorts and black panties, her big tits cover…"
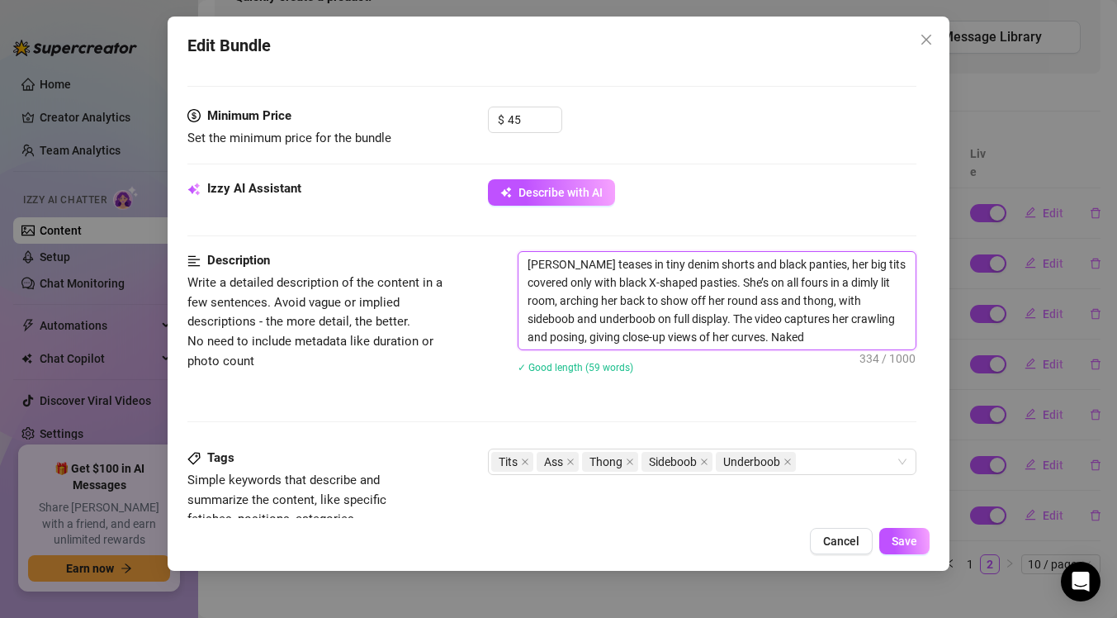
type textarea "[PERSON_NAME] teases in tiny denim shorts and black panties, her big tits cover…"
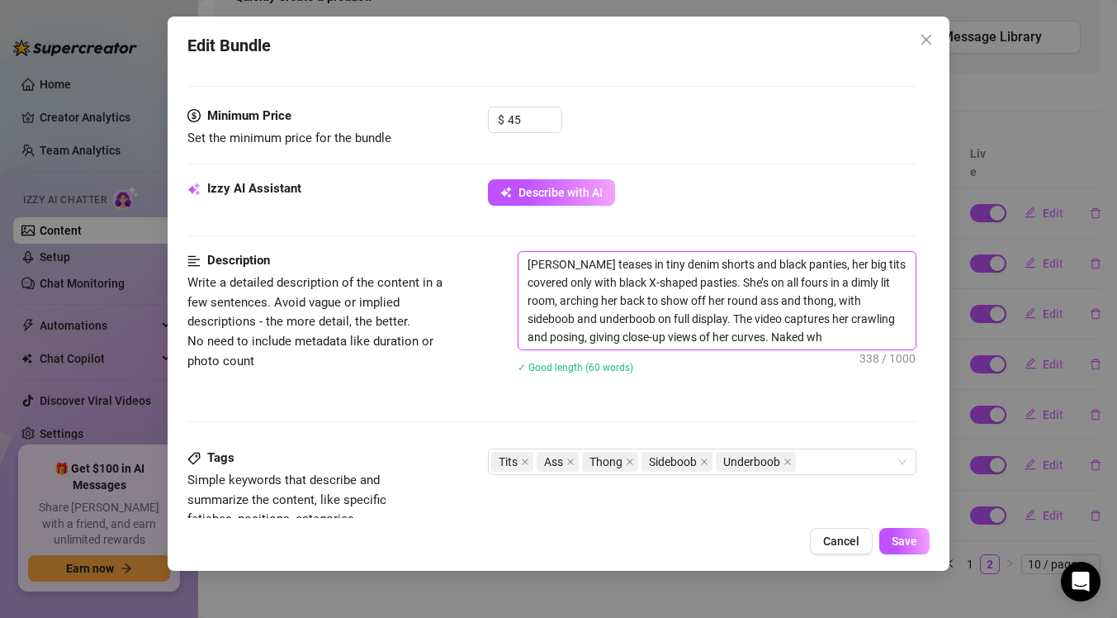
type textarea "[PERSON_NAME] teases in tiny denim shorts and black panties, her big tits cover…"
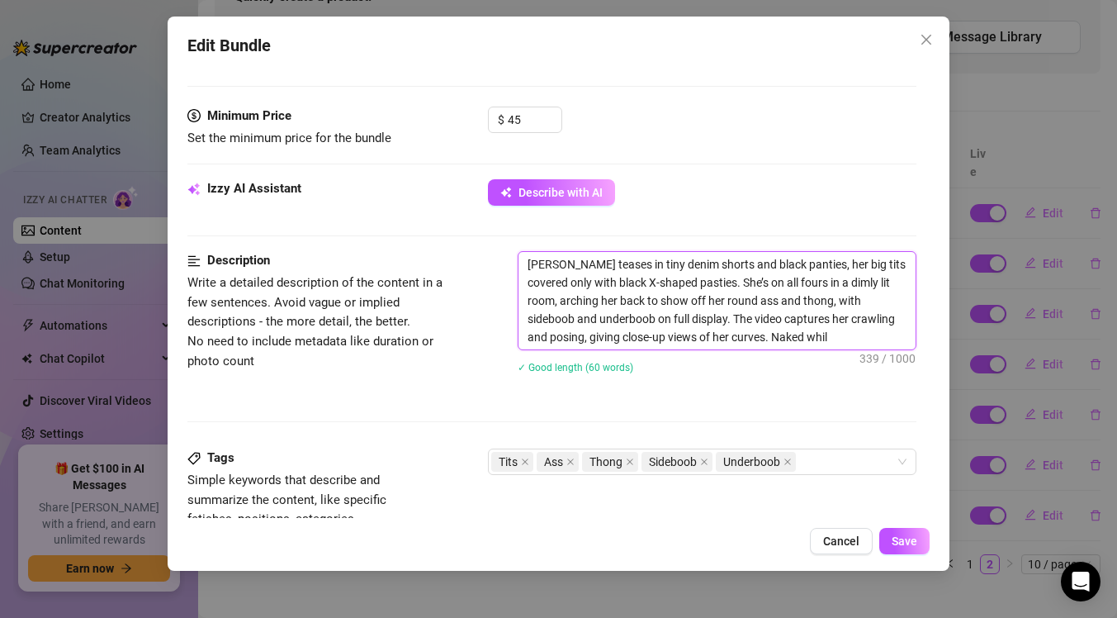
type textarea "[PERSON_NAME] teases in tiny denim shorts and black panties, her big tits cover…"
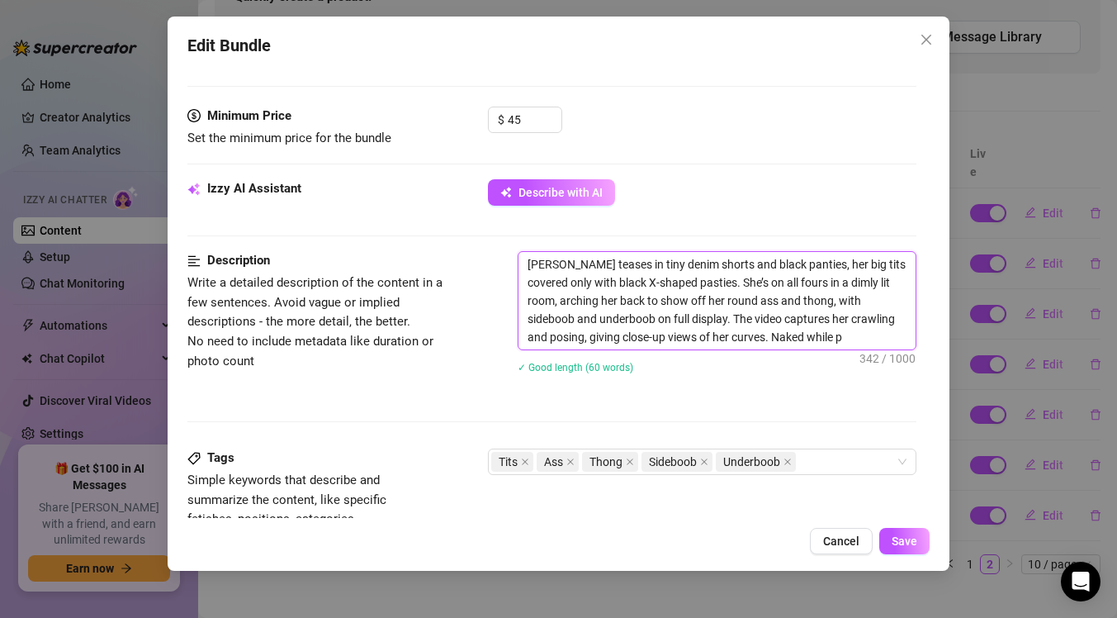
type textarea "[PERSON_NAME] teases in tiny denim shorts and black panties, her big tits cover…"
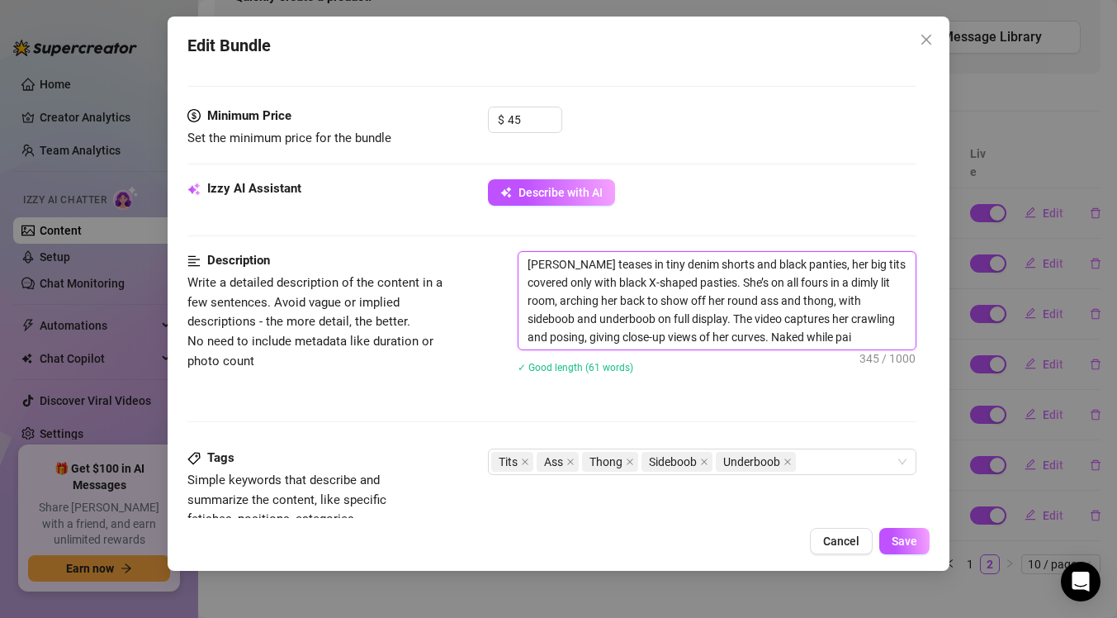
type textarea "[PERSON_NAME] teases in tiny denim shorts and black panties, her big tits cover…"
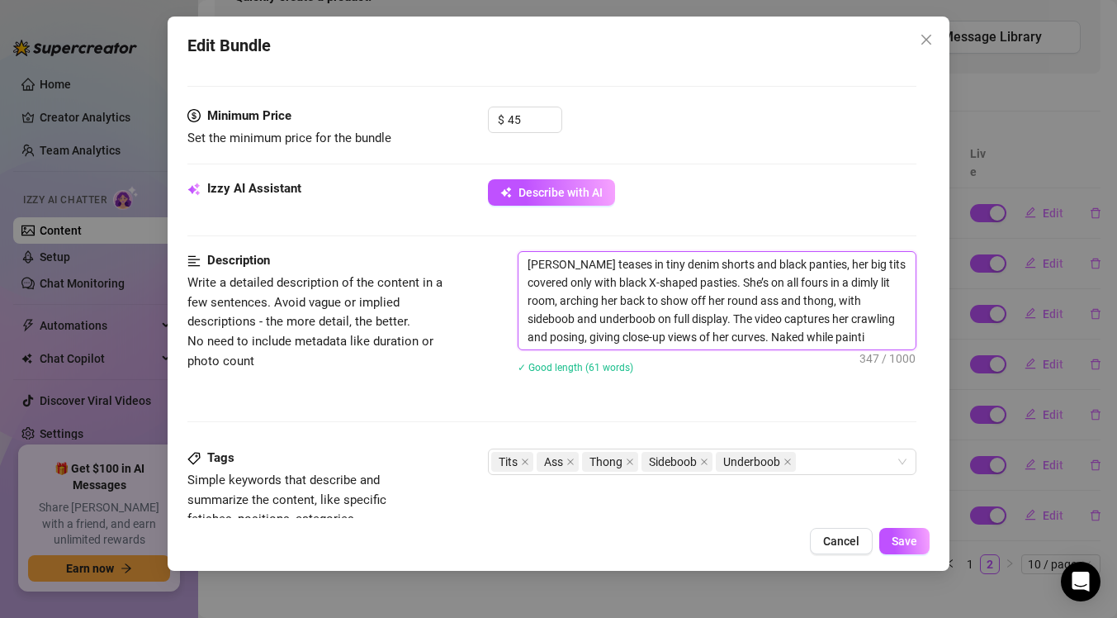
type textarea "[PERSON_NAME] teases in tiny denim shorts and black panties, her big tits cover…"
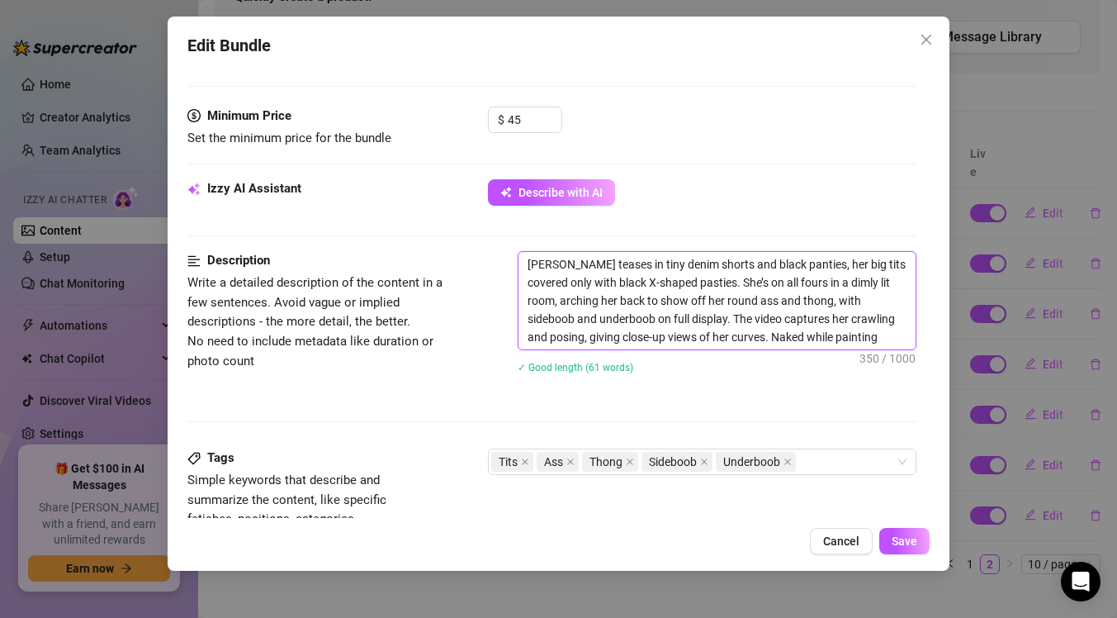
type textarea "[PERSON_NAME] teases in tiny denim shorts and black panties, her big tits cover…"
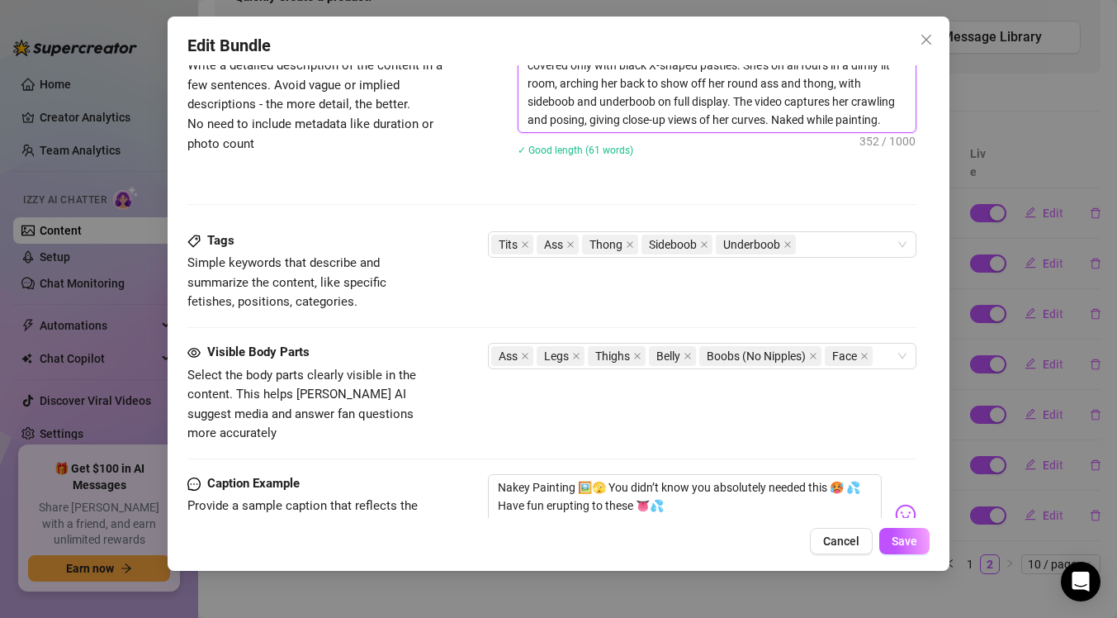
scroll to position [712, 0]
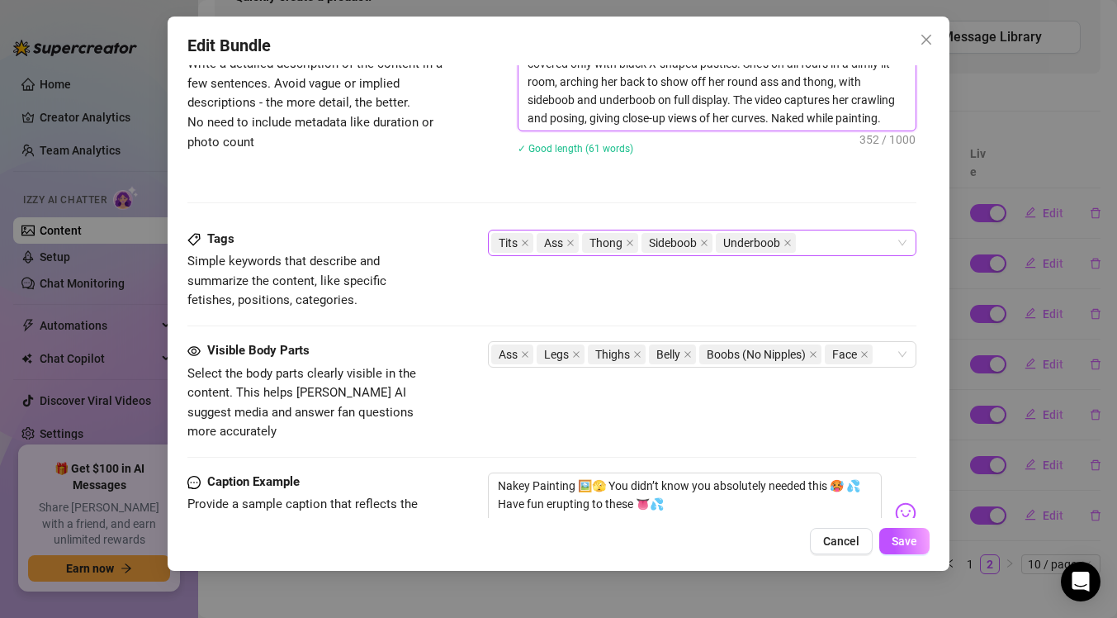
click at [837, 241] on div "Tits Ass Thong Sideboob Underboob" at bounding box center [693, 242] width 405 height 23
type textarea "[PERSON_NAME] teases in tiny denim shorts and black panties, her big tits cover…"
click at [837, 241] on div "Tits Ass Thong Sideboob Underboob" at bounding box center [693, 242] width 405 height 23
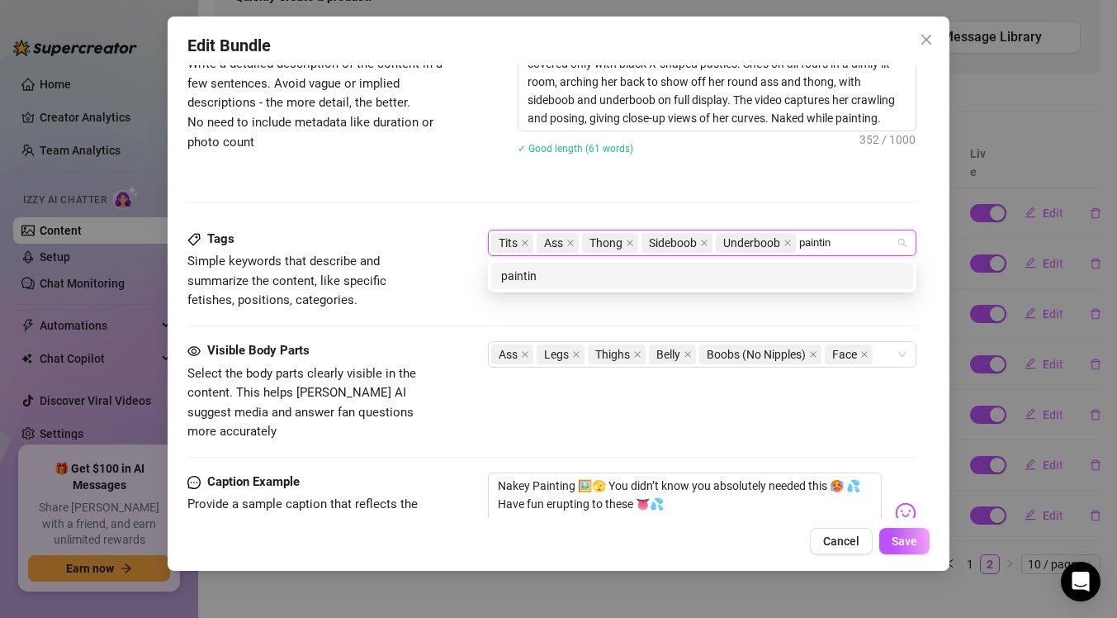
type input "painting"
click at [762, 282] on div "painting" at bounding box center [702, 276] width 402 height 18
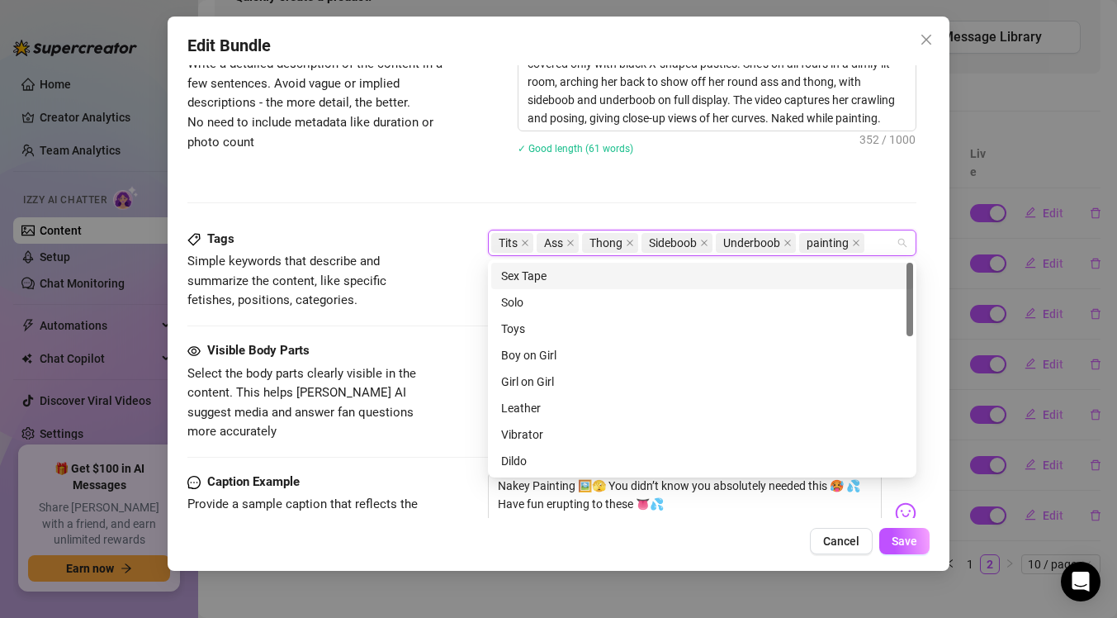
click at [756, 209] on div "Description Write a detailed description of the content in a few sentences. Avo…" at bounding box center [551, 130] width 729 height 197
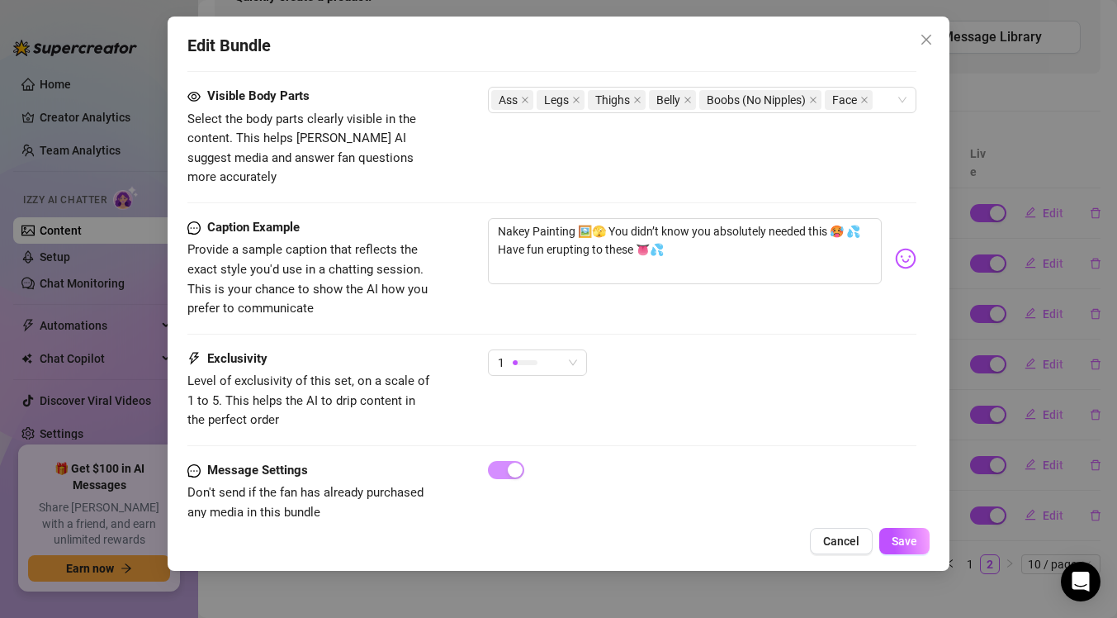
scroll to position [982, 0]
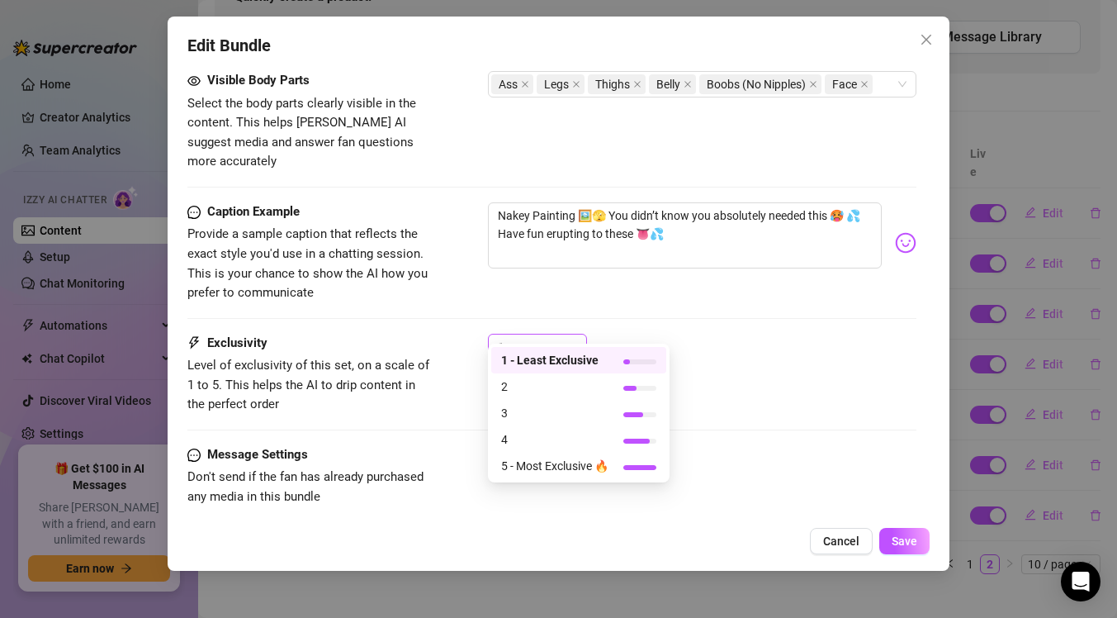
click at [571, 334] on span "1" at bounding box center [537, 346] width 79 height 25
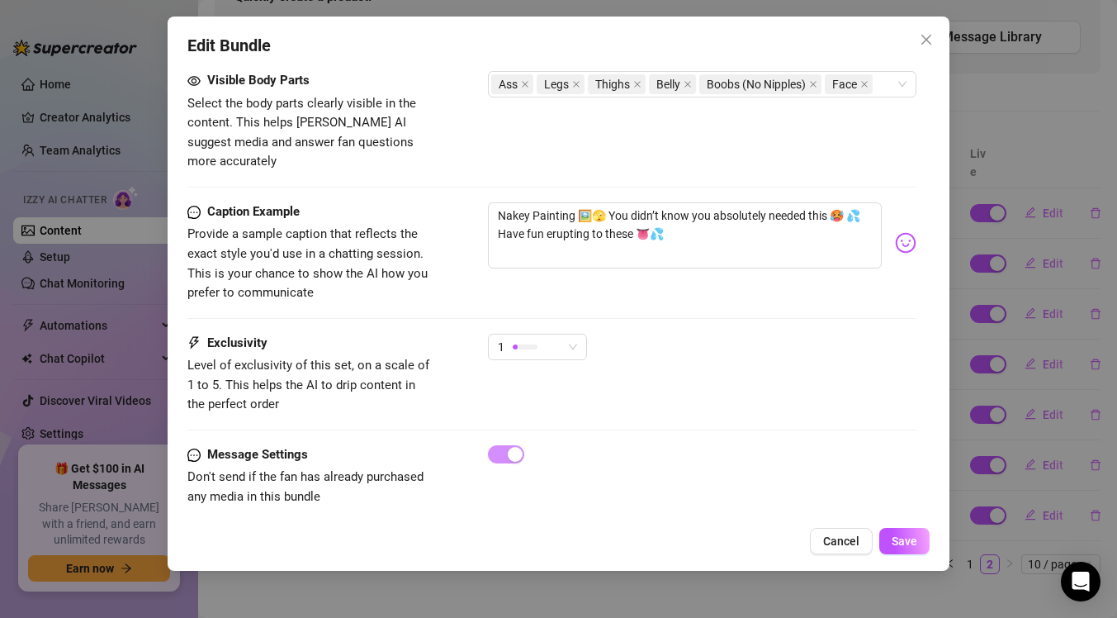
click at [647, 292] on div "Caption Example Provide a sample caption that reflects the exact style you'd us…" at bounding box center [551, 267] width 729 height 131
click at [919, 545] on button "Save" at bounding box center [904, 541] width 50 height 26
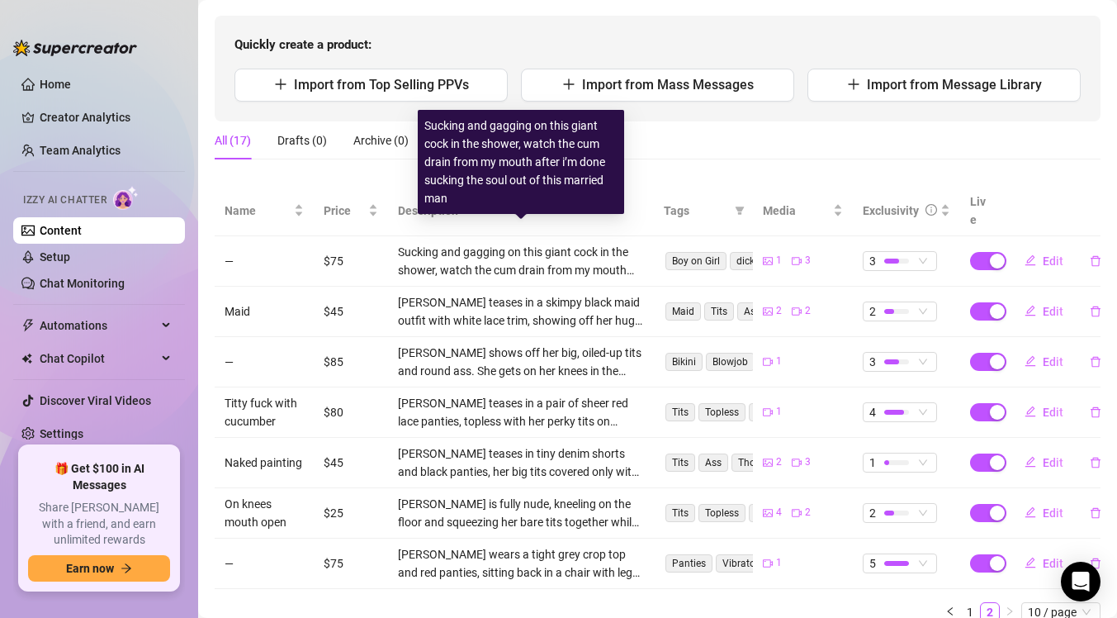
scroll to position [202, 0]
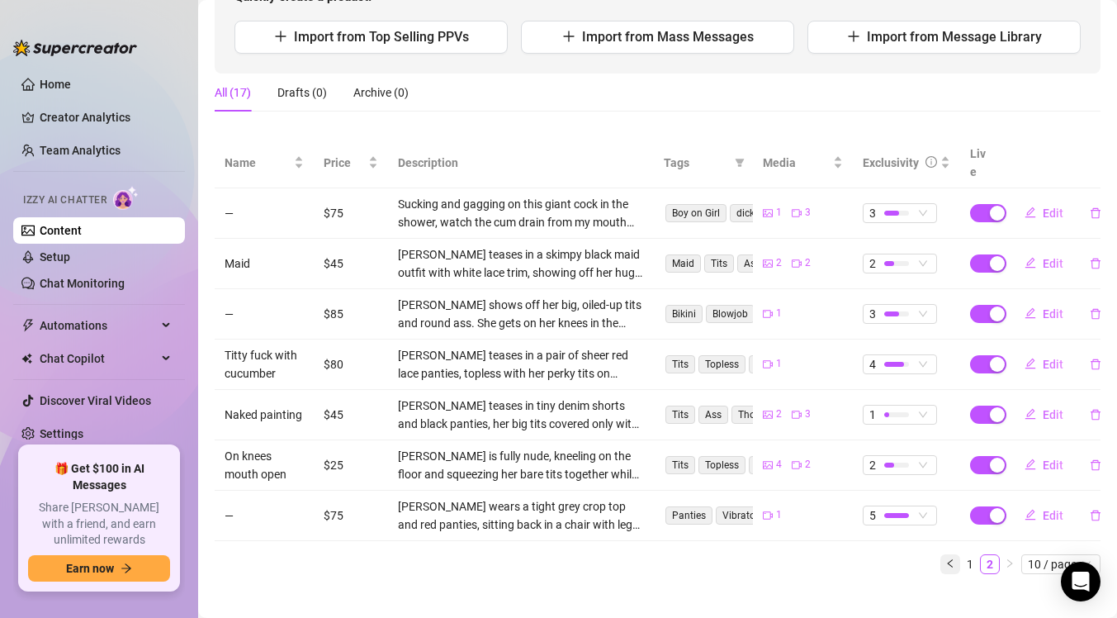
click at [946, 558] on icon "left" at bounding box center [951, 563] width 10 height 10
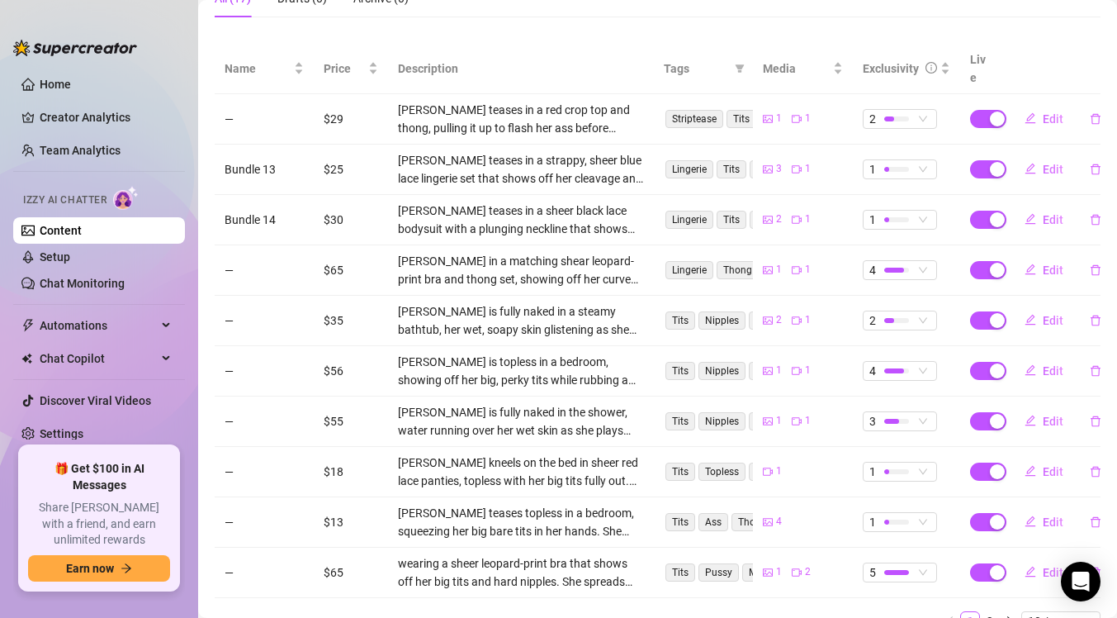
scroll to position [353, 0]
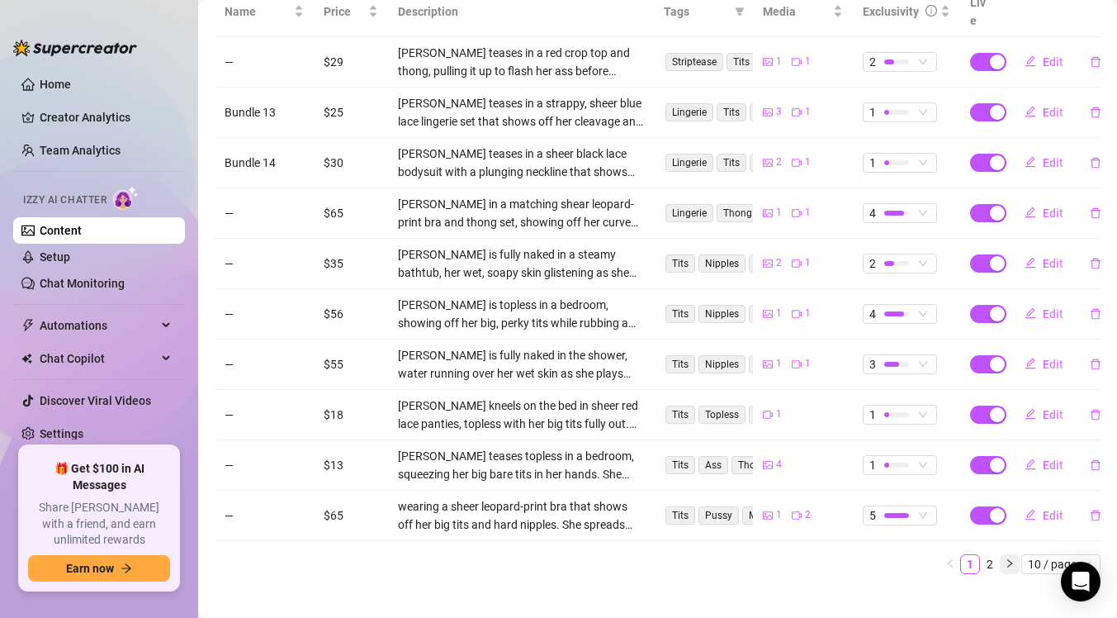
click at [1006, 558] on icon "right" at bounding box center [1010, 563] width 10 height 10
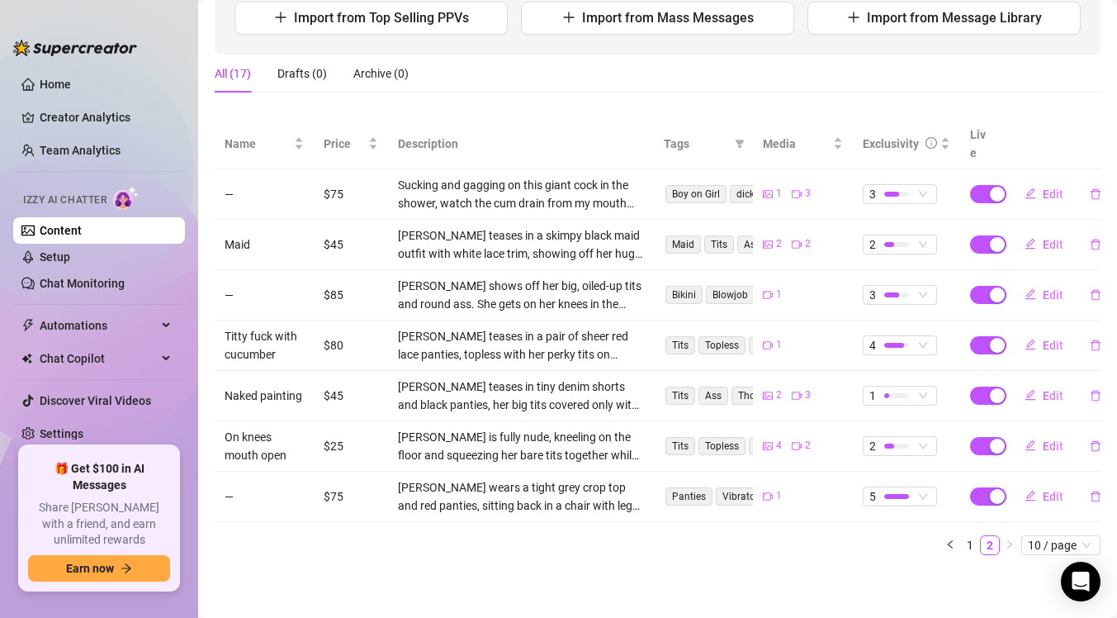
scroll to position [202, 0]
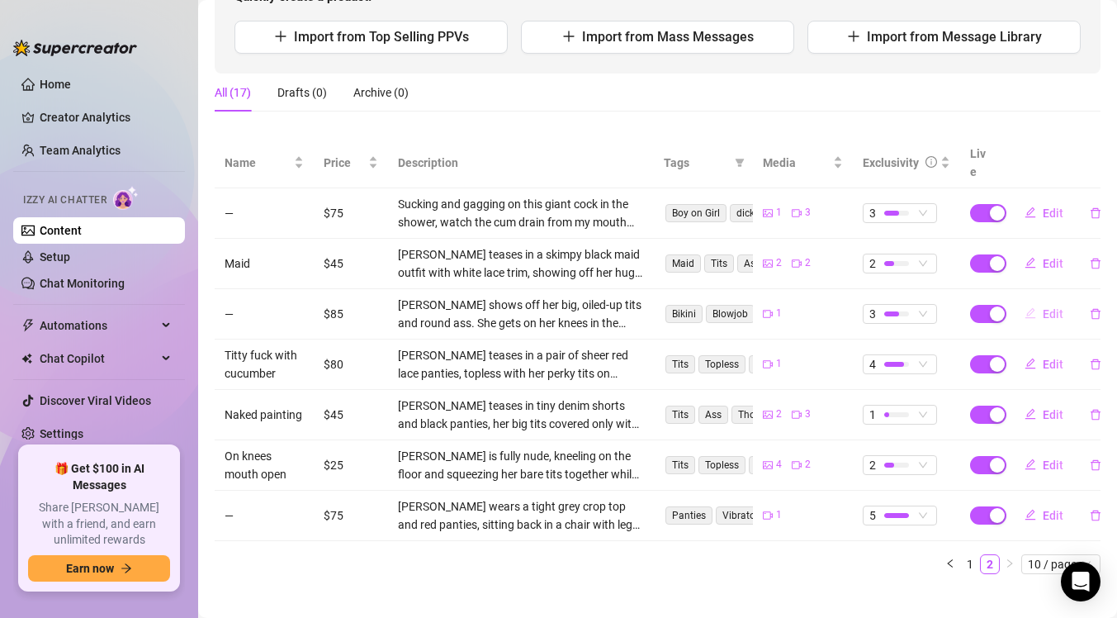
click at [1034, 307] on icon "edit" at bounding box center [1031, 313] width 12 height 12
type textarea "Sucking and gagging on a giant cock in the shower👅💦 Less shy this time 😉 watch …"
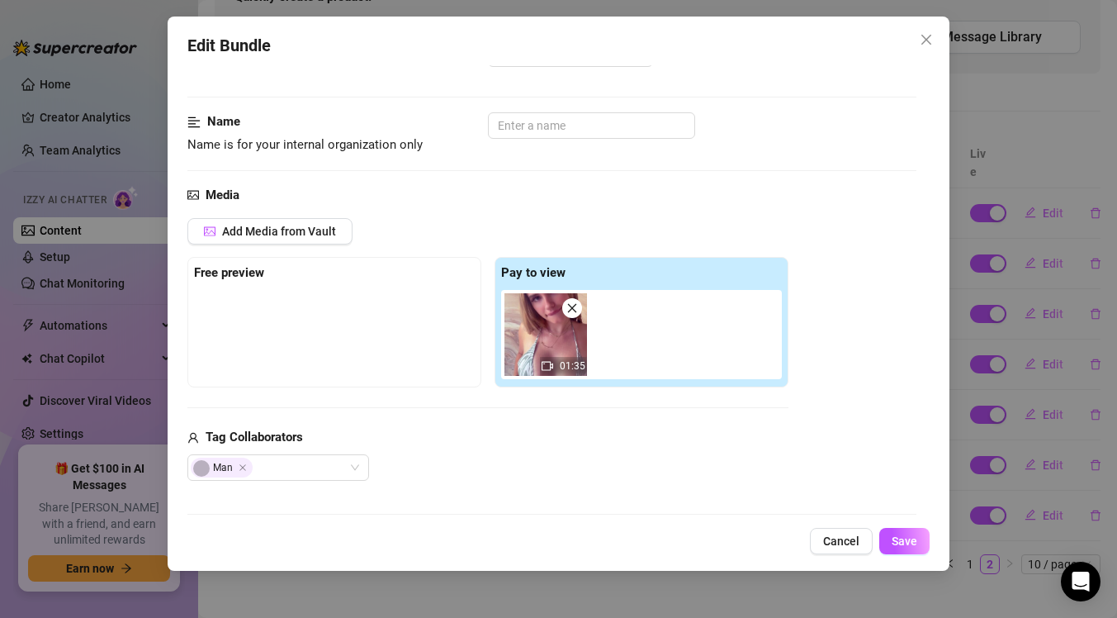
scroll to position [0, 0]
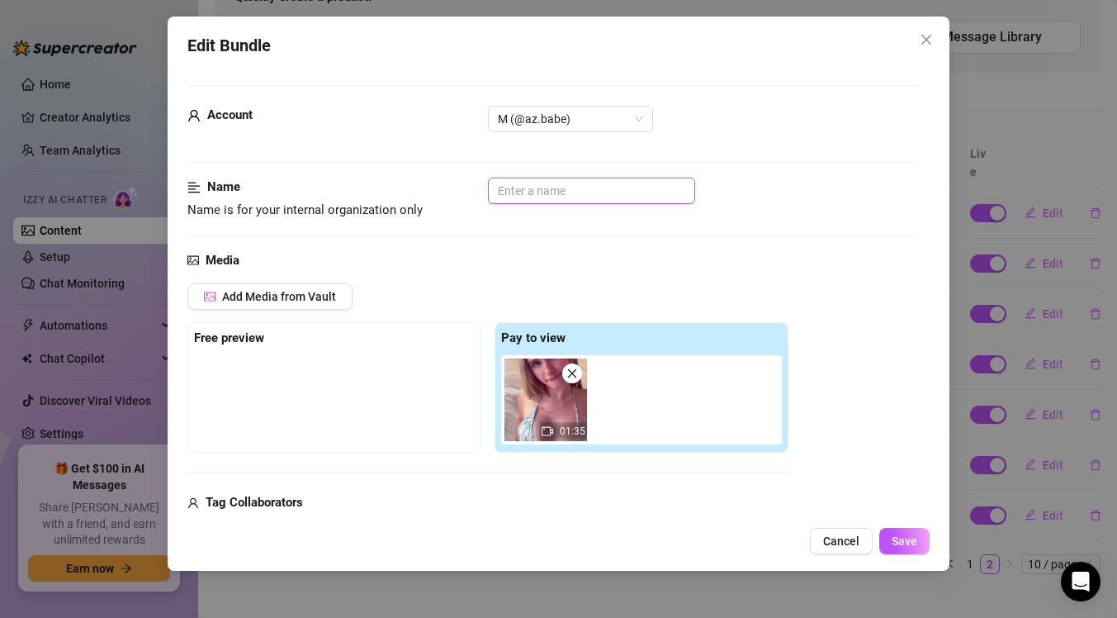
click at [549, 192] on input "text" at bounding box center [591, 191] width 207 height 26
type input "Shower Bj- bikini"
click at [917, 543] on span "Save" at bounding box center [905, 540] width 26 height 13
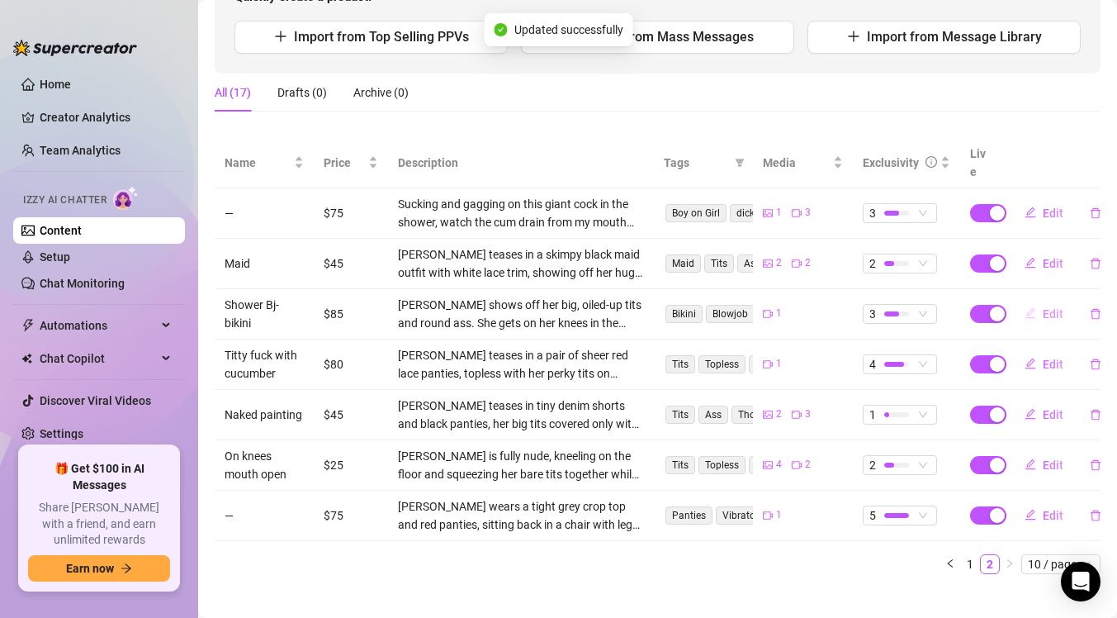
click at [1054, 302] on button "Edit" at bounding box center [1044, 314] width 65 height 26
type textarea "Sucking and gagging on a giant cock in the shower👅💦 Less shy this time 😉 watch …"
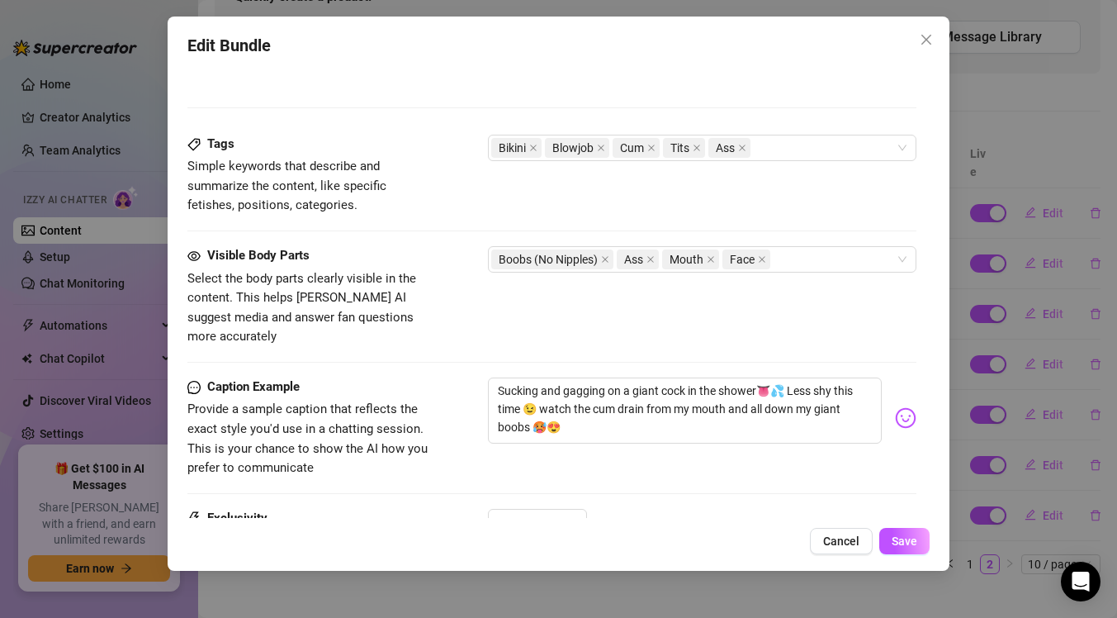
scroll to position [982, 0]
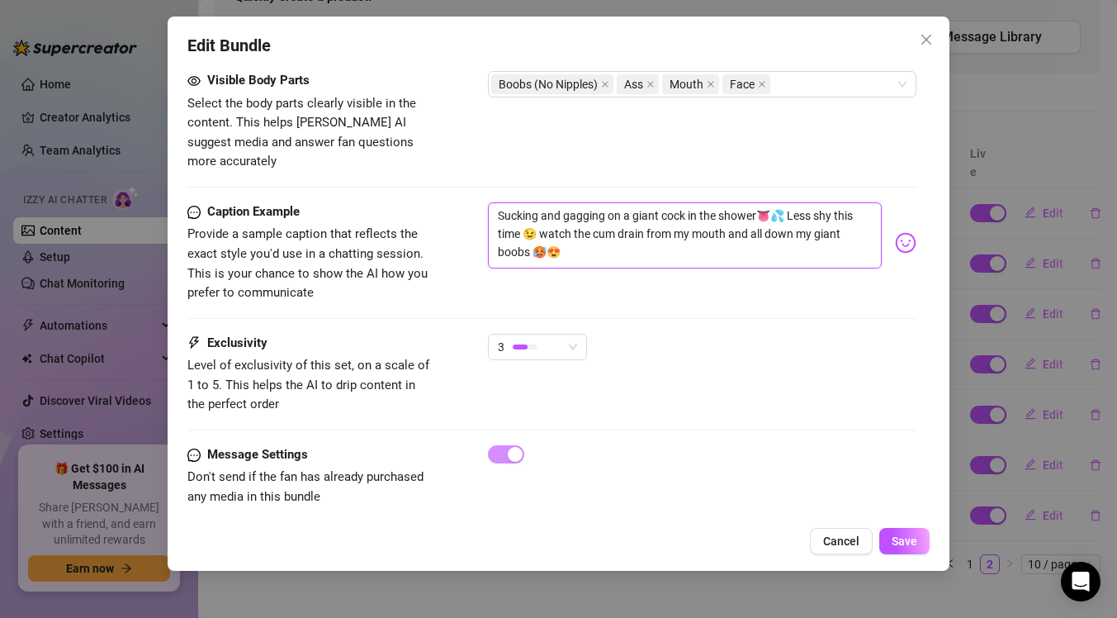
drag, startPoint x: 499, startPoint y: 196, endPoint x: 592, endPoint y: 240, distance: 103.4
click at [593, 240] on textarea "Sucking and gagging on a giant cock in the shower👅💦 Less shy this time 😉 watch …" at bounding box center [685, 235] width 394 height 66
click at [851, 545] on span "Cancel" at bounding box center [841, 540] width 36 height 13
